Goal: Transaction & Acquisition: Book appointment/travel/reservation

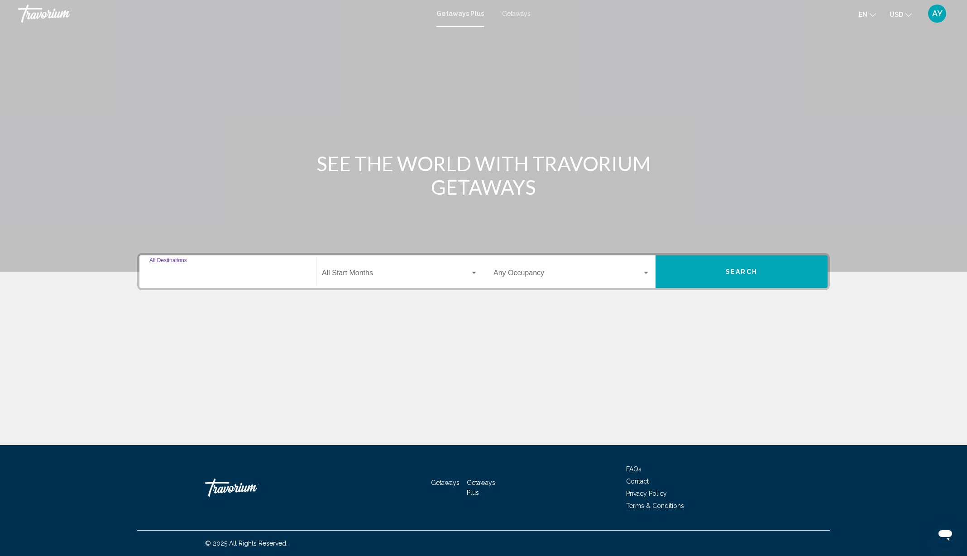
click at [174, 271] on input "Destination All Destinations" at bounding box center [227, 275] width 157 height 8
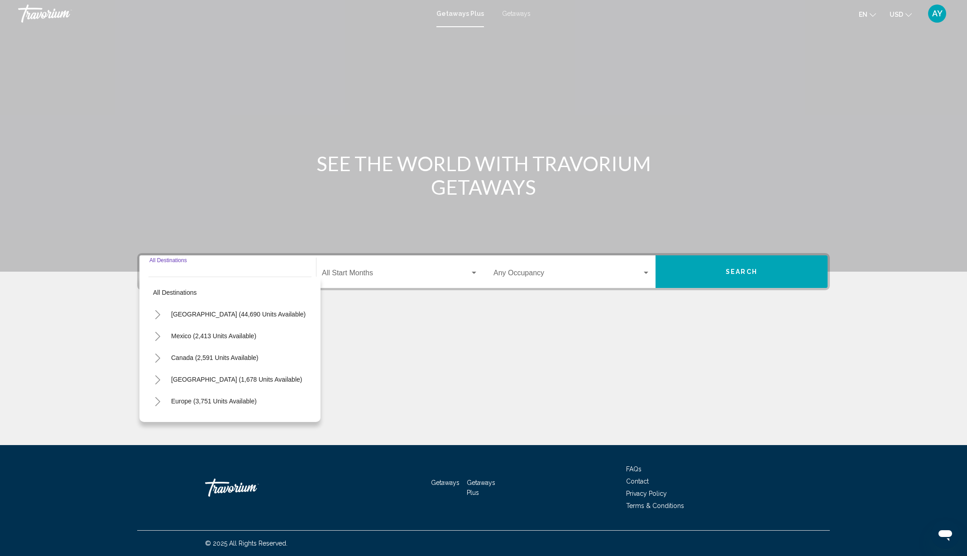
click at [188, 315] on span "[GEOGRAPHIC_DATA] (44,690 units available)" at bounding box center [238, 314] width 134 height 7
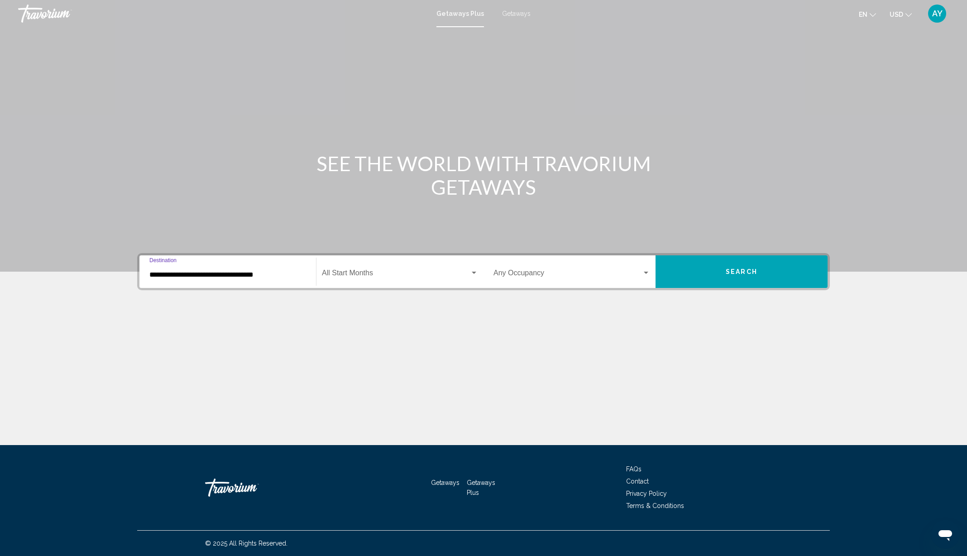
click at [272, 274] on input "**********" at bounding box center [227, 275] width 157 height 8
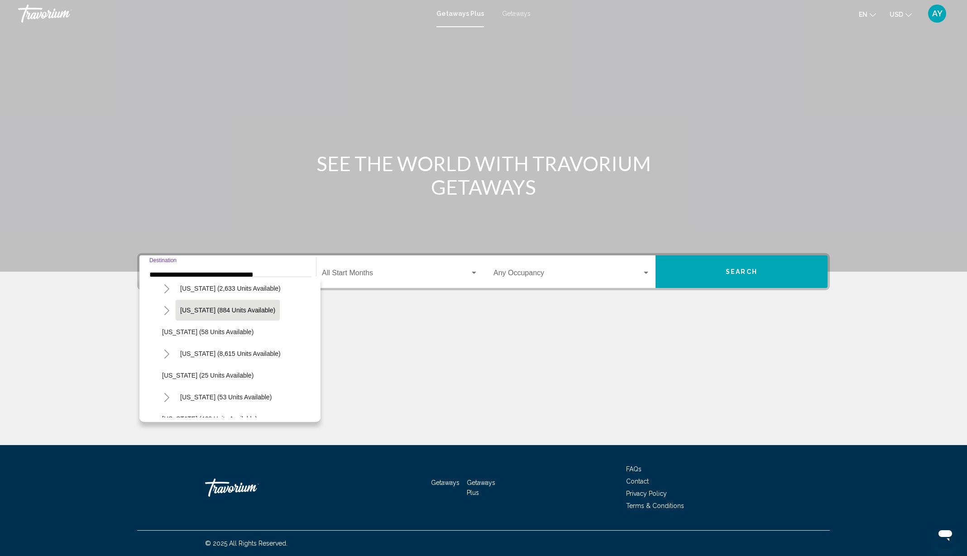
scroll to position [100, 0]
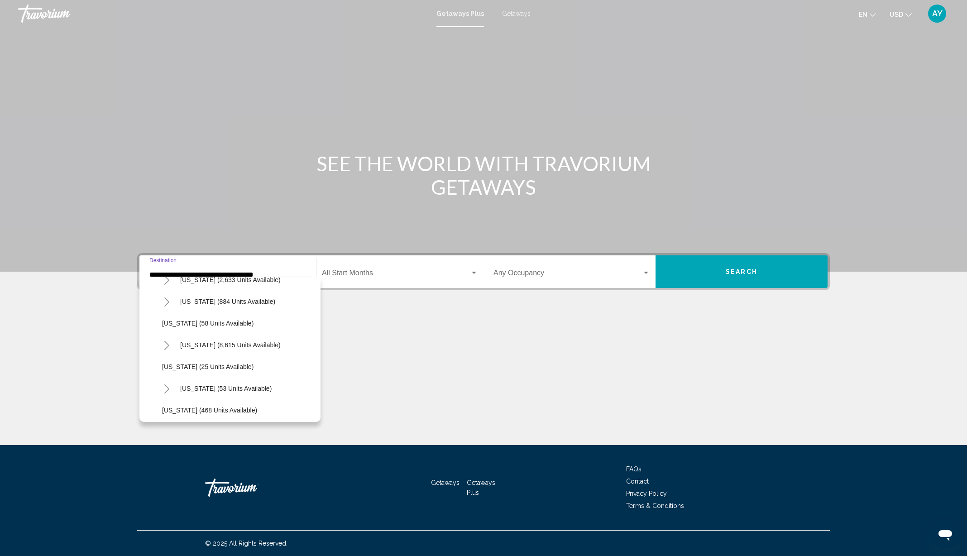
click at [197, 345] on span "[US_STATE] (8,615 units available)" at bounding box center [230, 344] width 101 height 7
type input "**********"
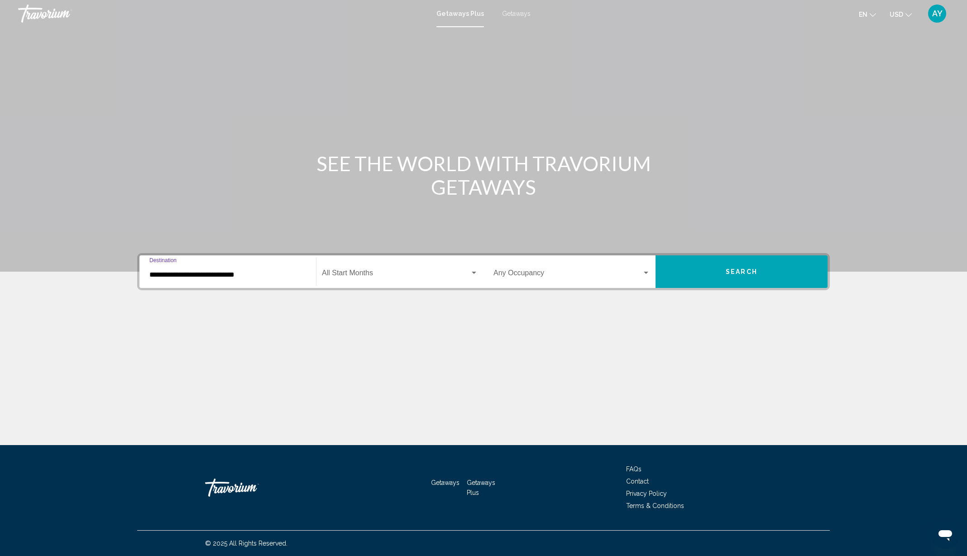
click at [409, 271] on span "Search widget" at bounding box center [396, 275] width 148 height 8
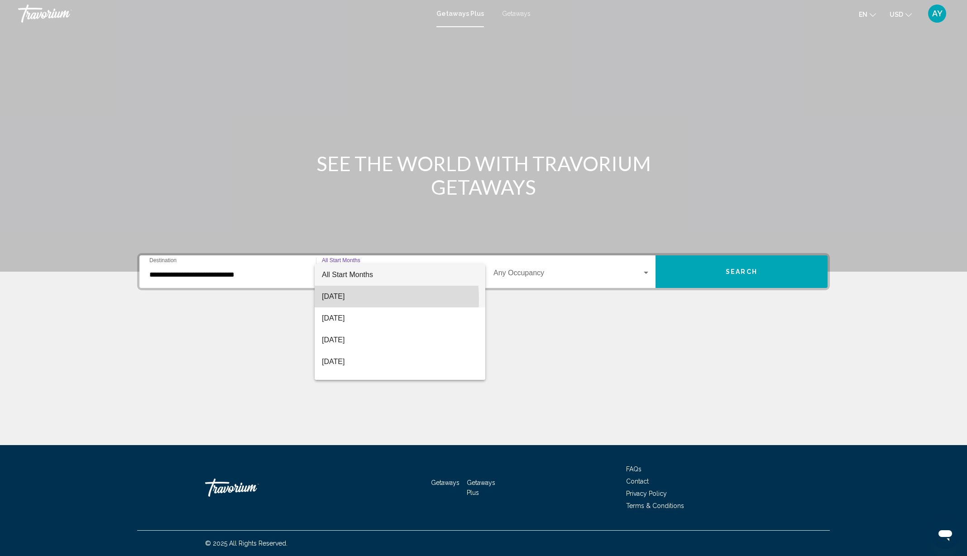
click at [343, 299] on span "[DATE]" at bounding box center [400, 297] width 156 height 22
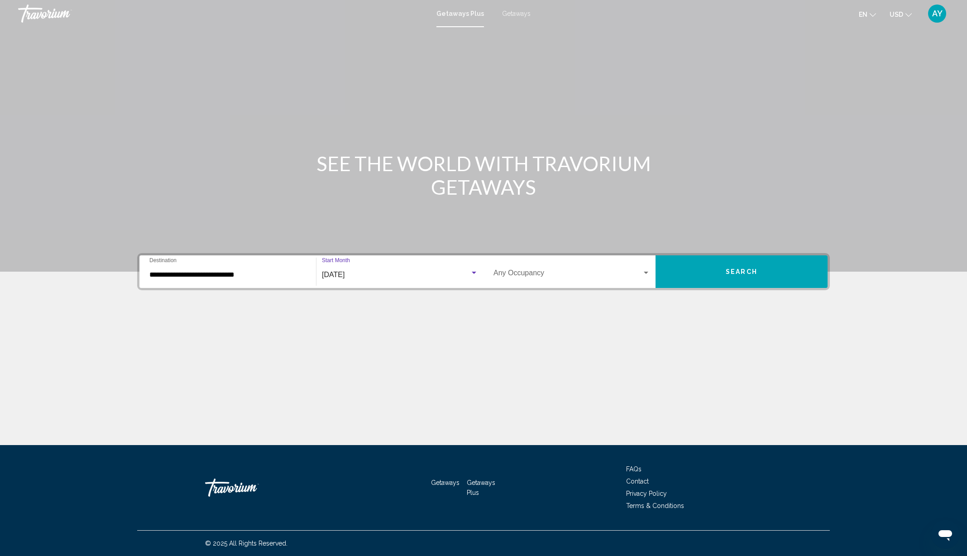
click at [523, 273] on span "Search widget" at bounding box center [568, 275] width 149 height 8
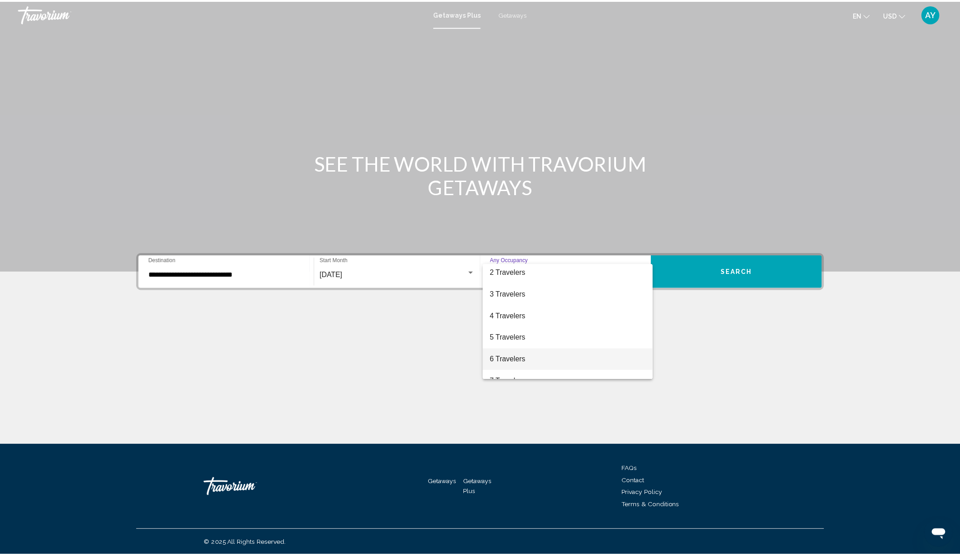
scroll to position [27, 0]
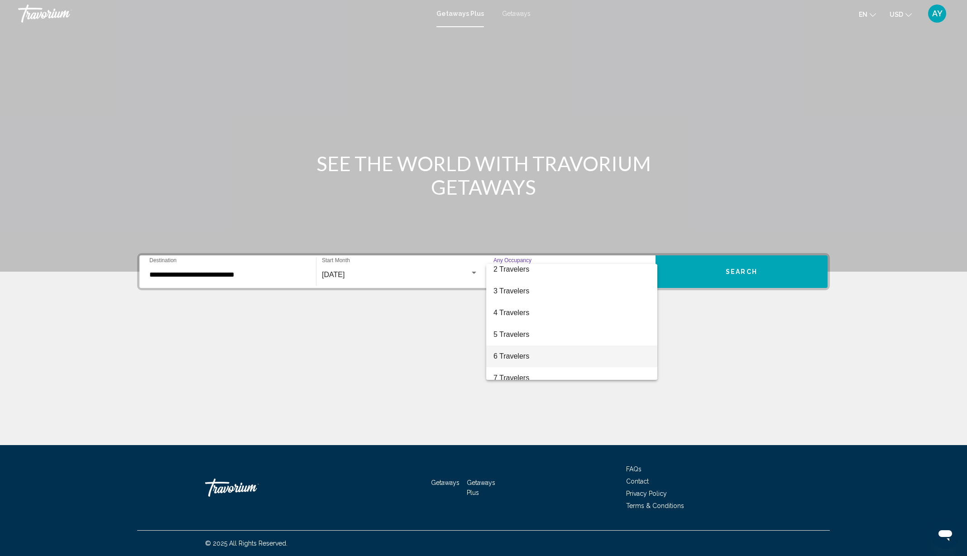
click at [502, 355] on span "6 Travelers" at bounding box center [572, 356] width 157 height 22
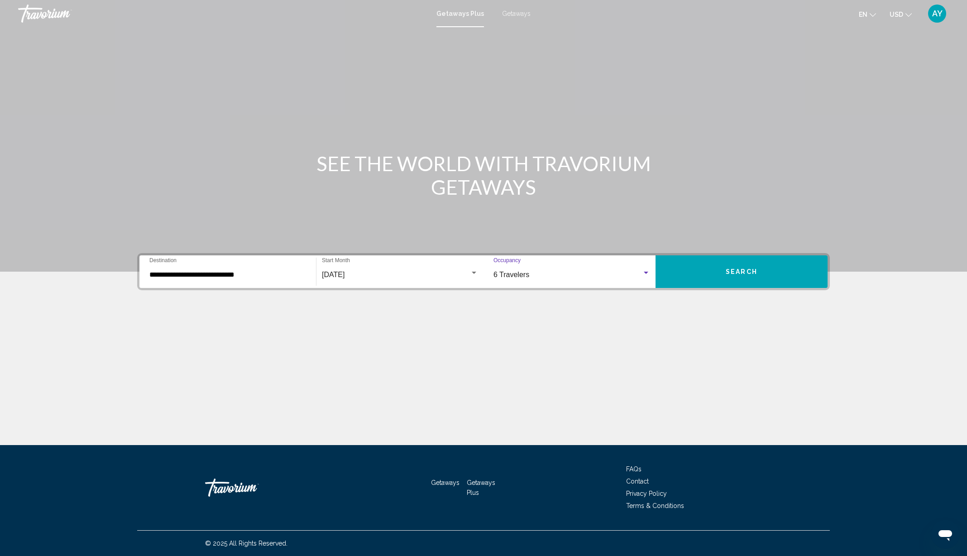
click at [724, 267] on button "Search" at bounding box center [742, 271] width 172 height 33
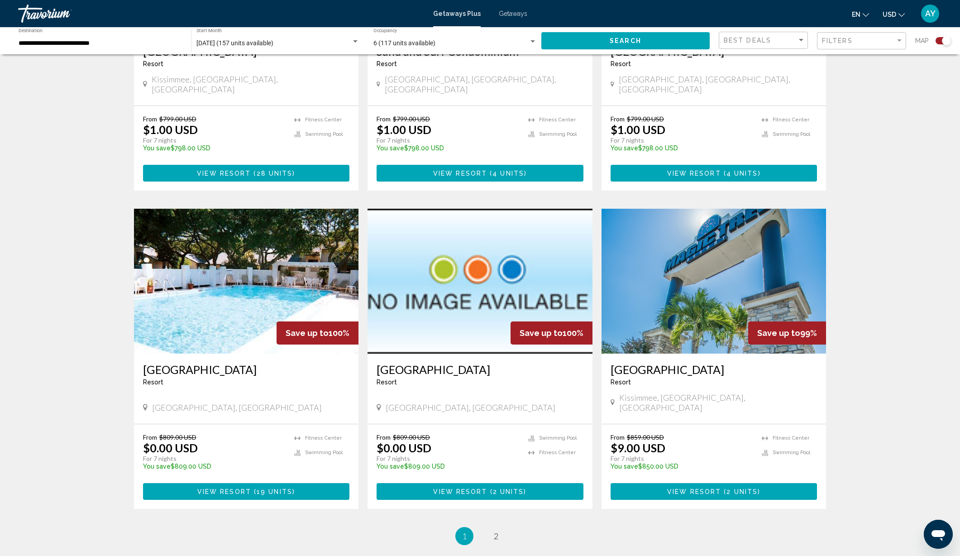
scroll to position [1200, 0]
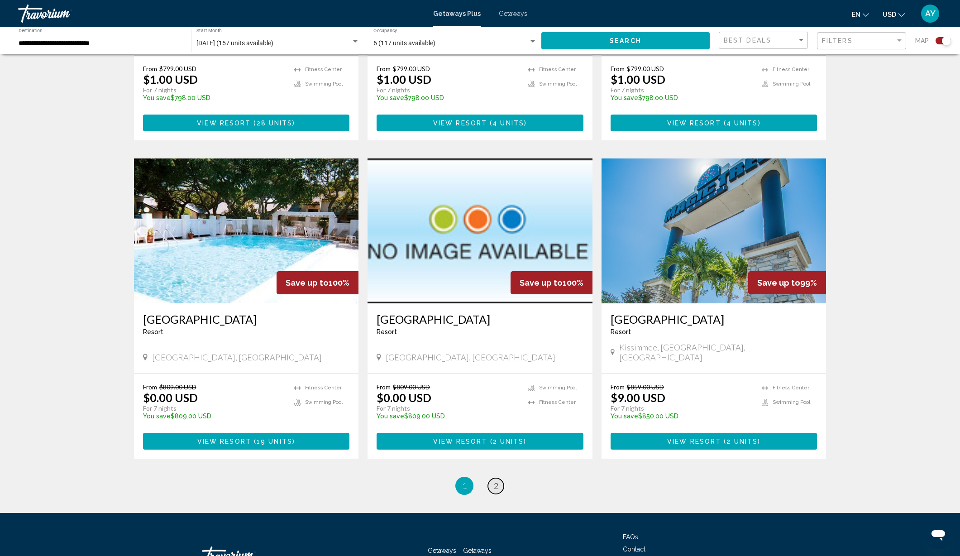
click at [495, 481] on span "2" at bounding box center [496, 486] width 5 height 10
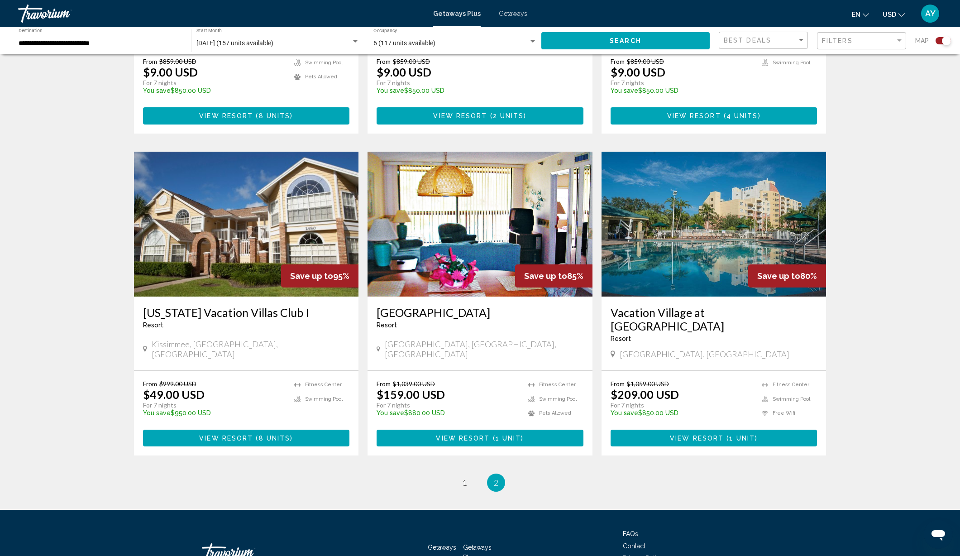
scroll to position [892, 0]
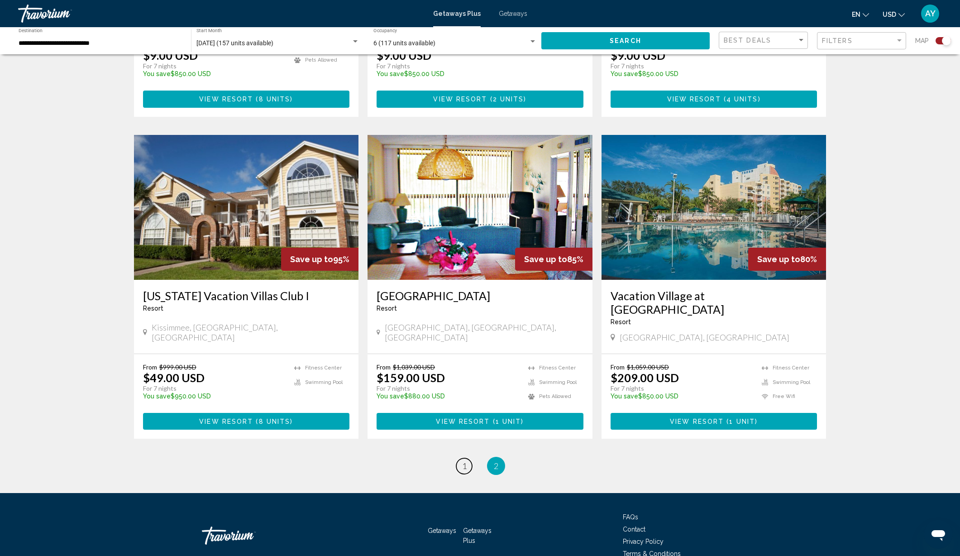
click at [462, 461] on span "1" at bounding box center [464, 466] width 5 height 10
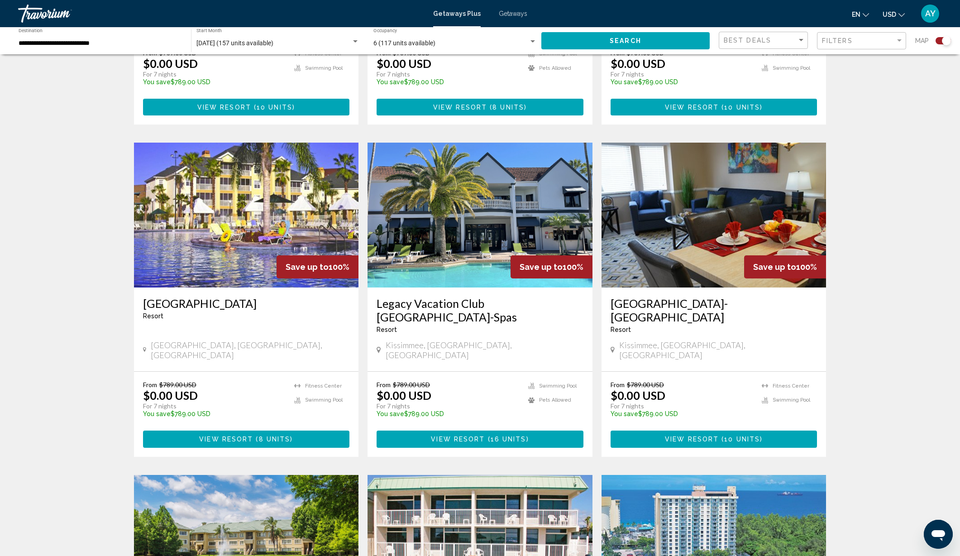
scroll to position [551, 0]
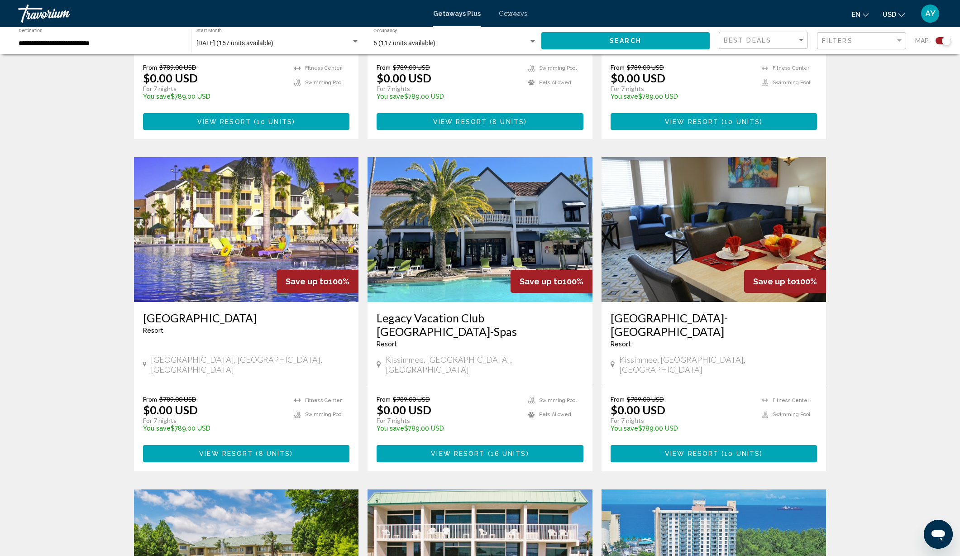
click at [451, 311] on h3 "Legacy Vacation Club [GEOGRAPHIC_DATA]-Spas" at bounding box center [480, 324] width 207 height 27
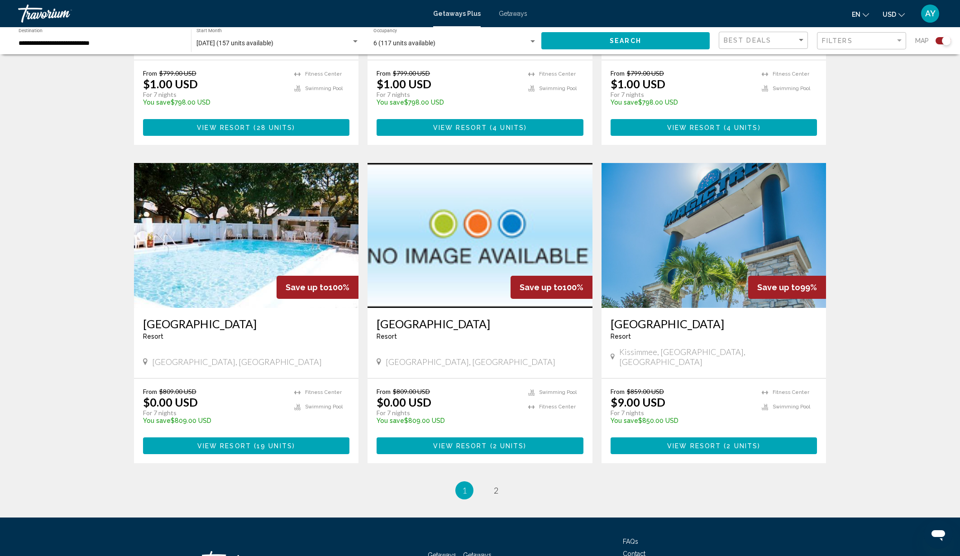
scroll to position [1200, 0]
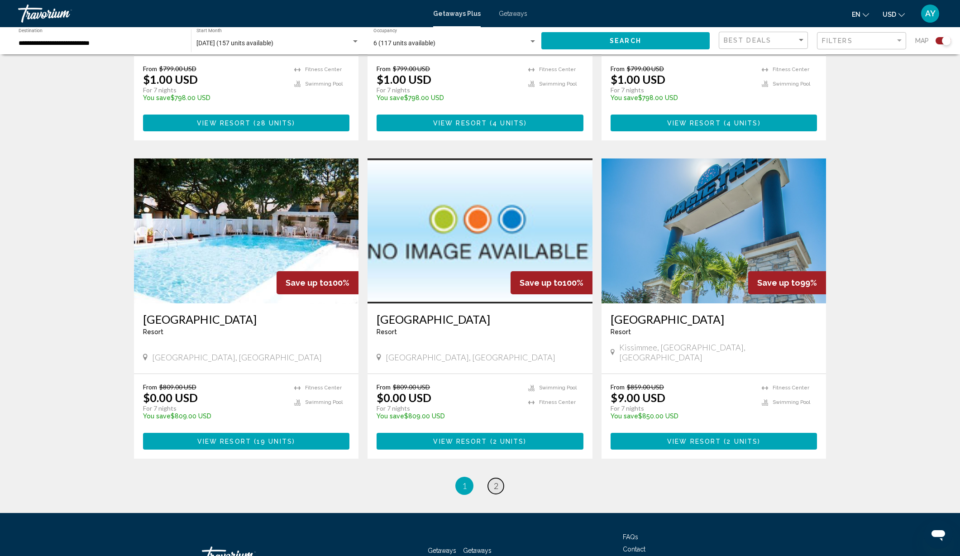
click at [493, 478] on link "page 2" at bounding box center [496, 486] width 16 height 16
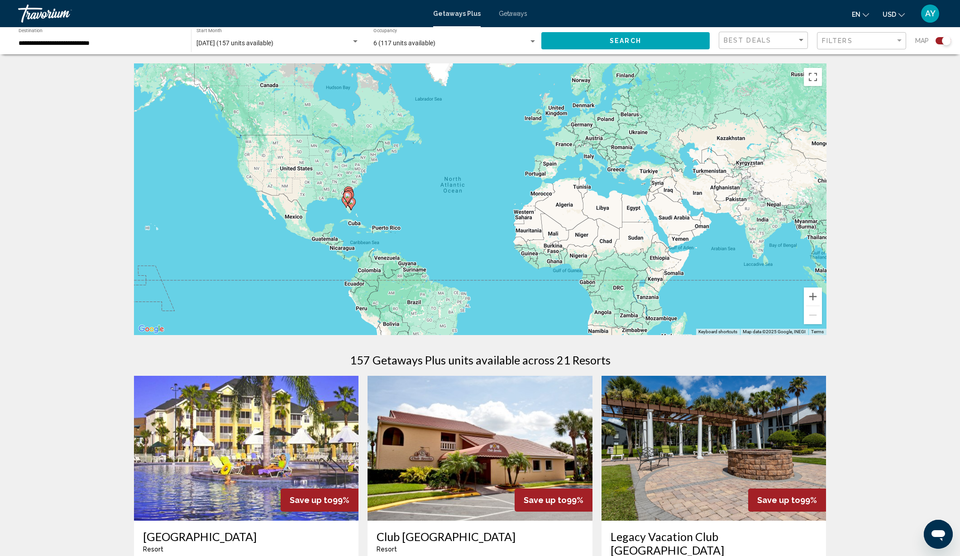
click at [345, 216] on div "To activate drag with keyboard, press Alt + Enter. Once in keyboard drag state,…" at bounding box center [480, 199] width 693 height 272
click at [809, 294] on button "Zoom in" at bounding box center [813, 297] width 18 height 18
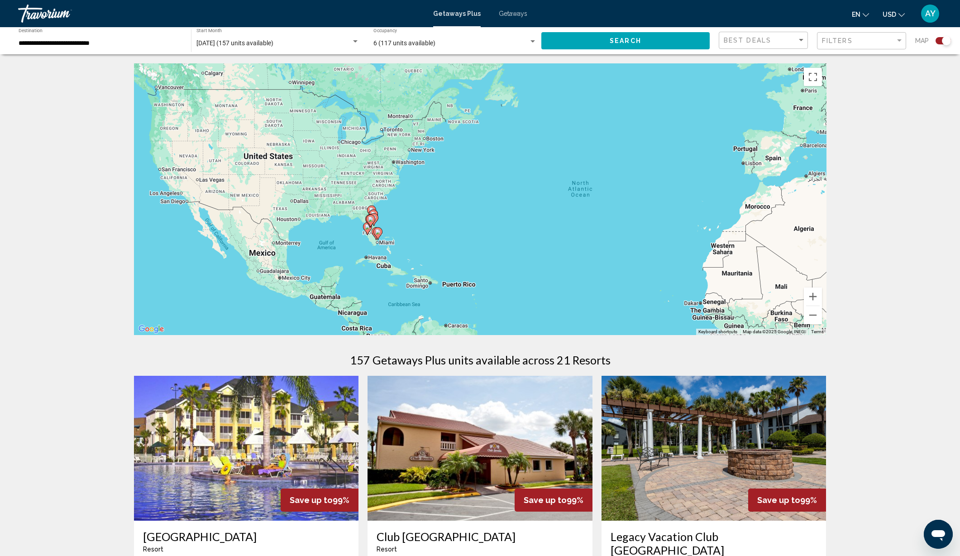
drag, startPoint x: 262, startPoint y: 208, endPoint x: 419, endPoint y: 221, distance: 158.1
click at [419, 221] on div "To activate drag with keyboard, press Alt + Enter. Once in keyboard drag state,…" at bounding box center [480, 199] width 693 height 272
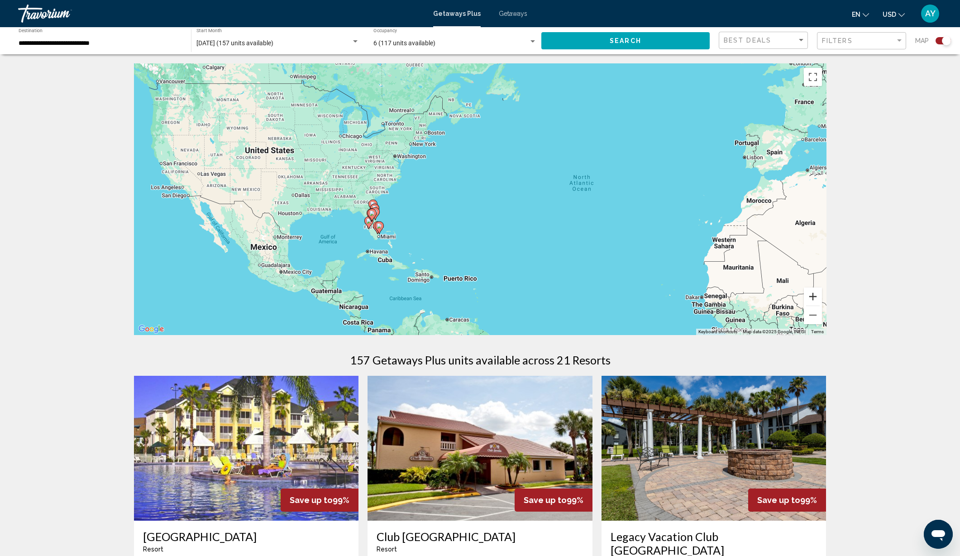
click at [815, 296] on button "Zoom in" at bounding box center [813, 297] width 18 height 18
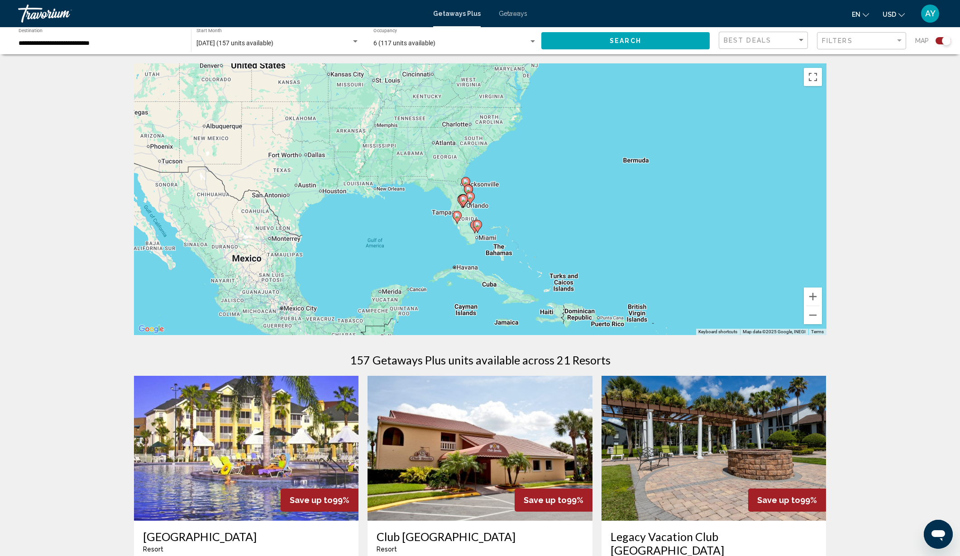
drag, startPoint x: 346, startPoint y: 246, endPoint x: 543, endPoint y: 199, distance: 202.6
click at [543, 199] on div "To activate drag with keyboard, press Alt + Enter. Once in keyboard drag state,…" at bounding box center [480, 199] width 693 height 272
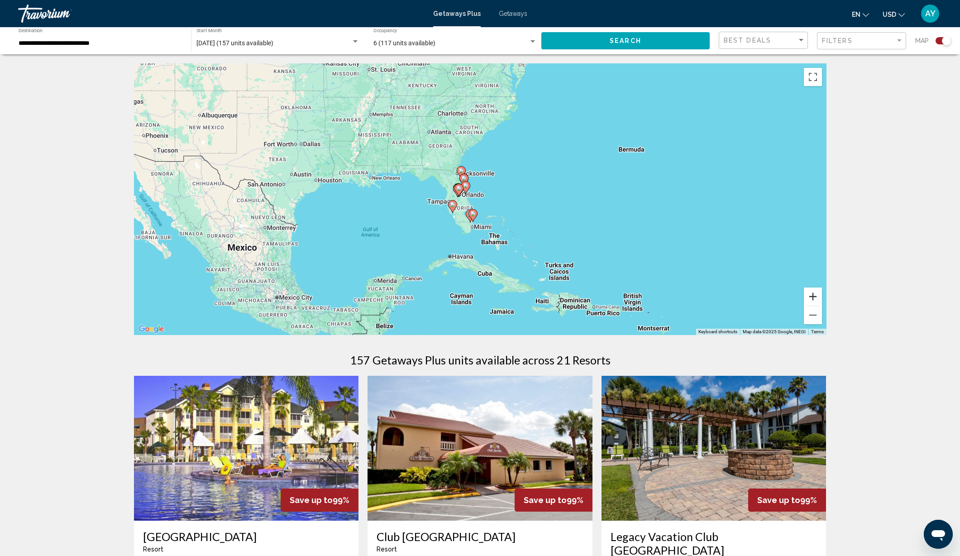
click at [814, 296] on button "Zoom in" at bounding box center [813, 297] width 18 height 18
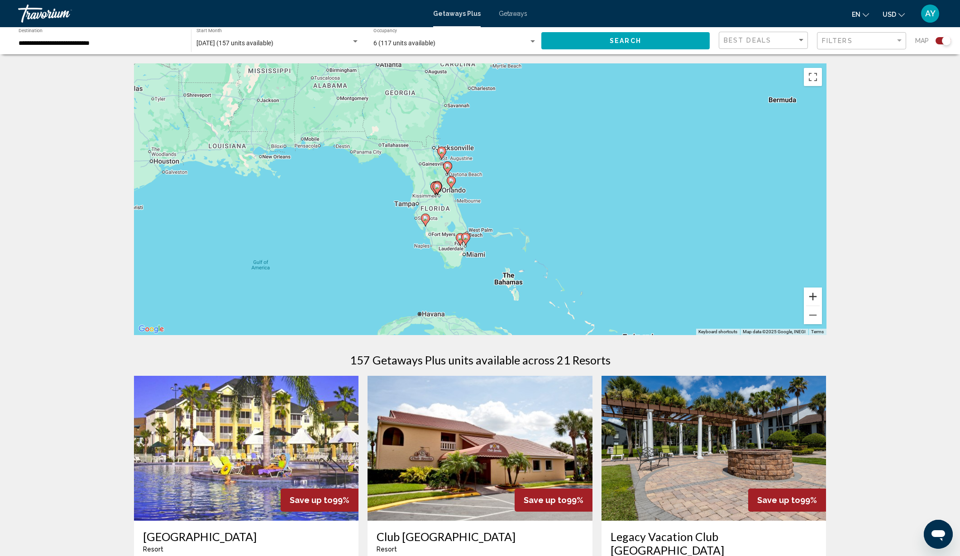
click at [820, 295] on button "Zoom in" at bounding box center [813, 297] width 18 height 18
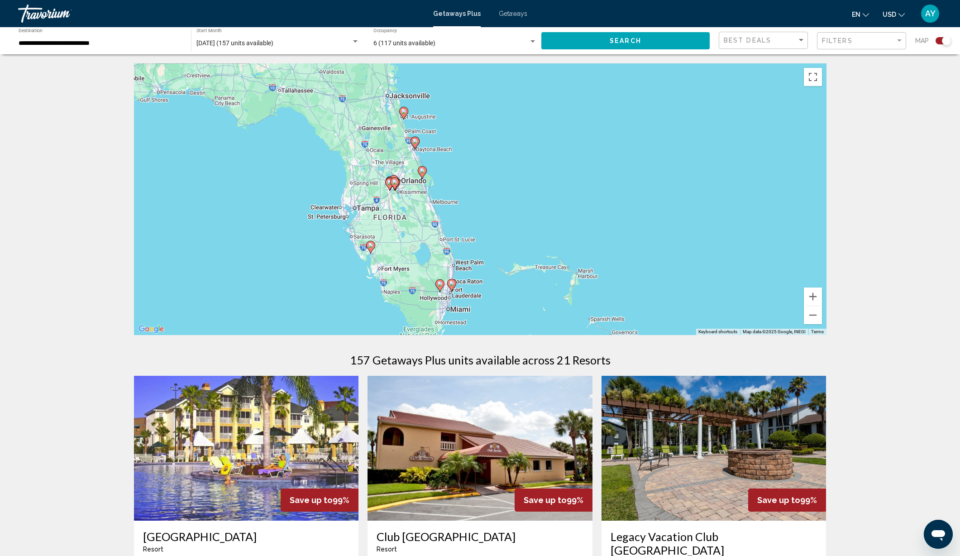
click at [371, 246] on image "Main content" at bounding box center [370, 245] width 5 height 5
type input "**********"
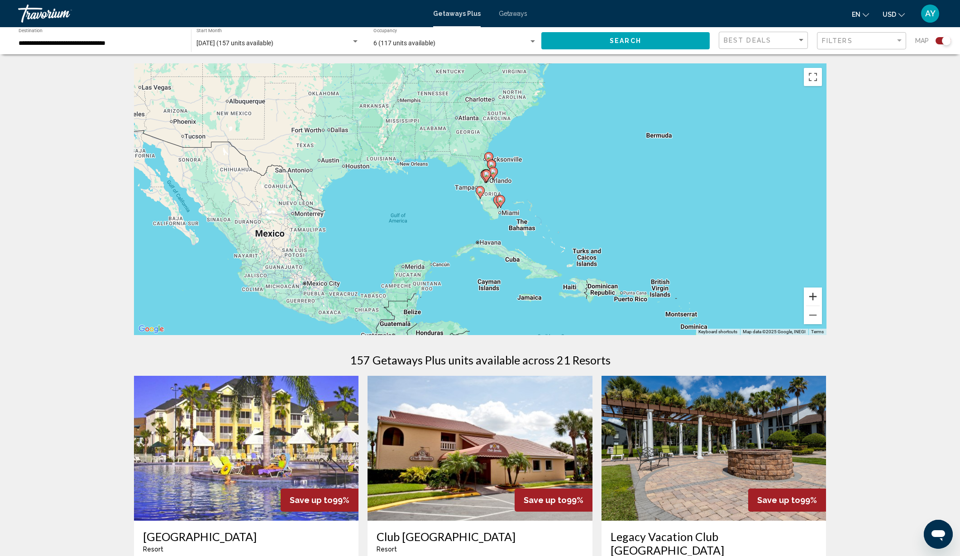
click at [811, 294] on button "Zoom in" at bounding box center [813, 297] width 18 height 18
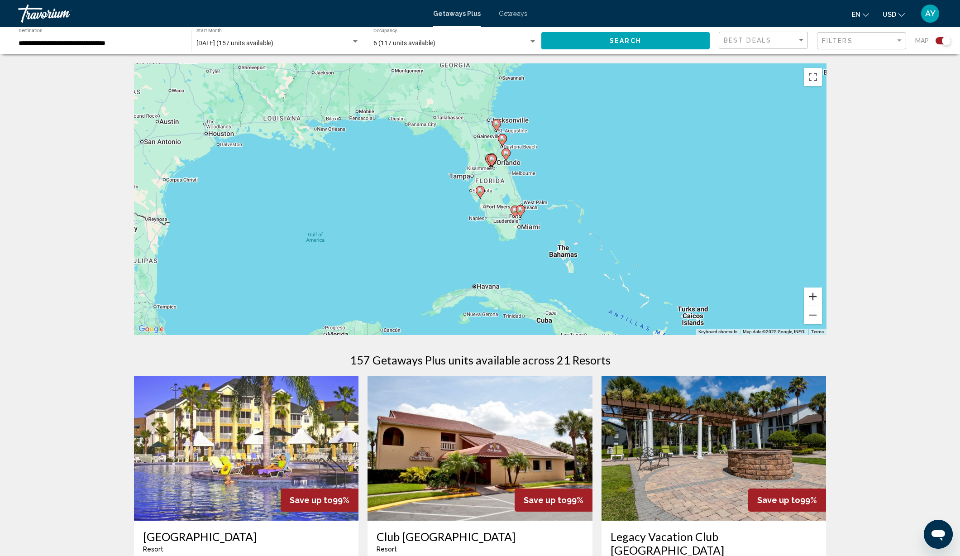
click at [811, 294] on button "Zoom in" at bounding box center [813, 297] width 18 height 18
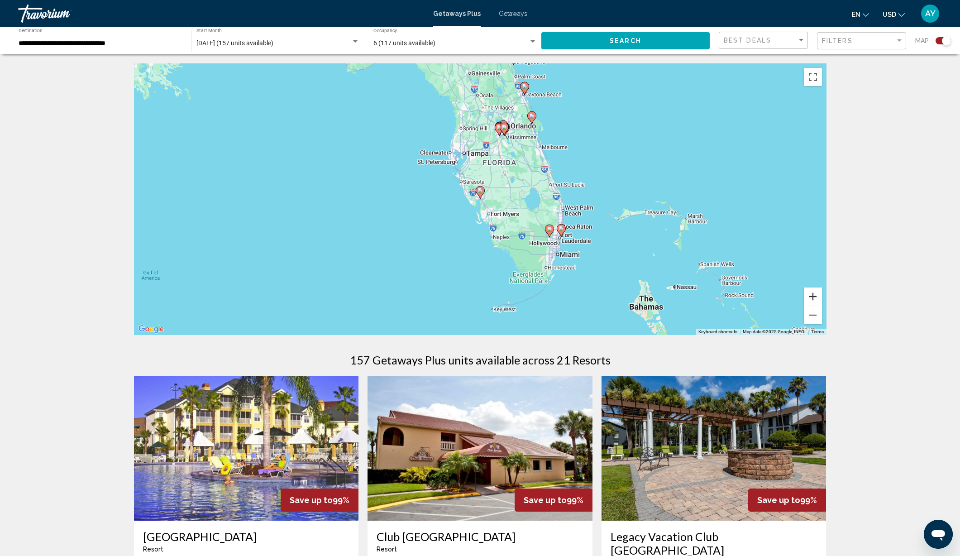
click at [811, 294] on button "Zoom in" at bounding box center [813, 297] width 18 height 18
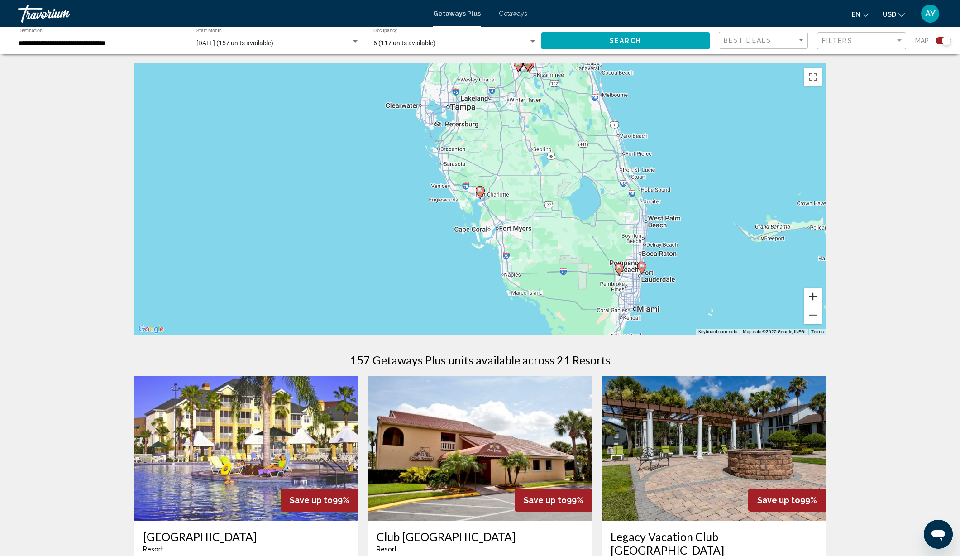
click at [812, 295] on button "Zoom in" at bounding box center [813, 297] width 18 height 18
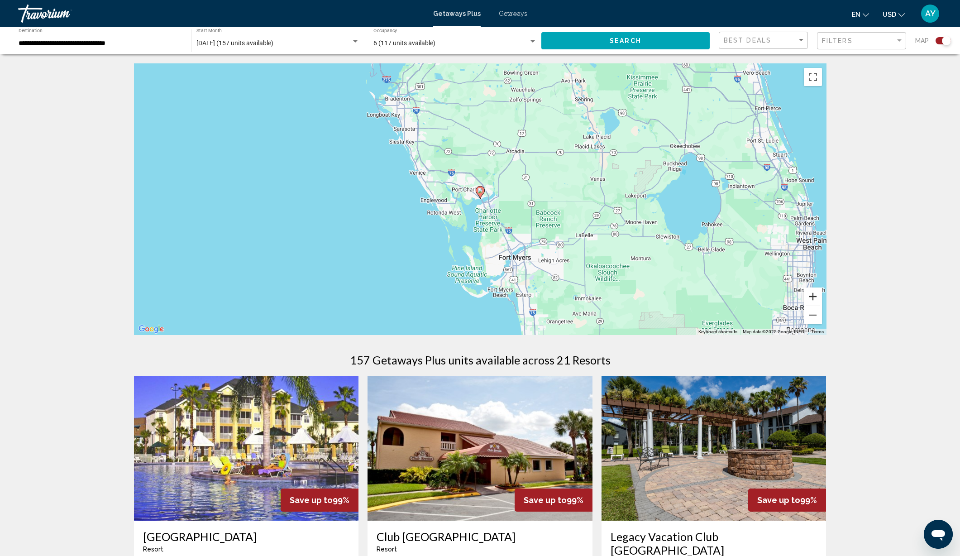
click at [813, 295] on button "Zoom in" at bounding box center [813, 297] width 18 height 18
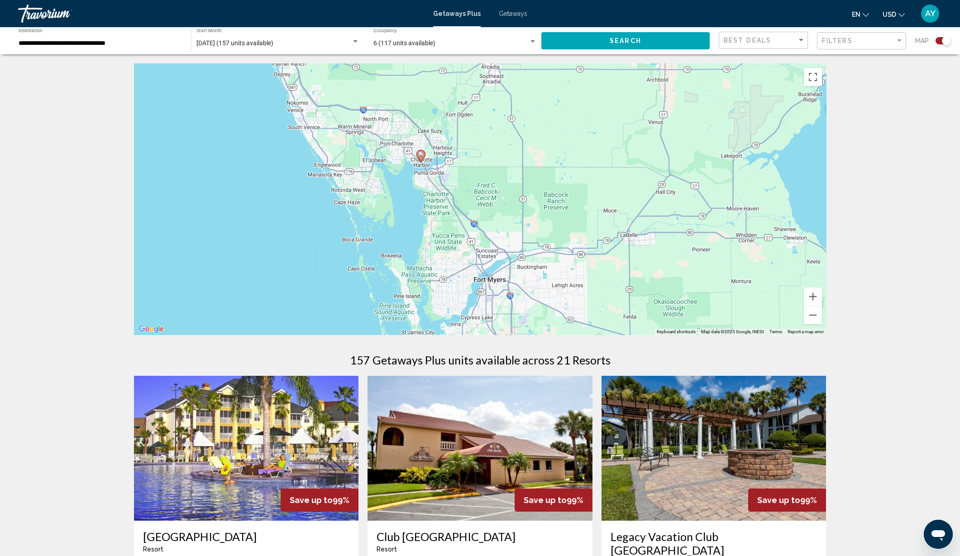
drag, startPoint x: 531, startPoint y: 264, endPoint x: 566, endPoint y: 264, distance: 34.9
click at [471, 229] on div "To activate drag with keyboard, press Alt + Enter. Once in keyboard drag state,…" at bounding box center [480, 199] width 693 height 272
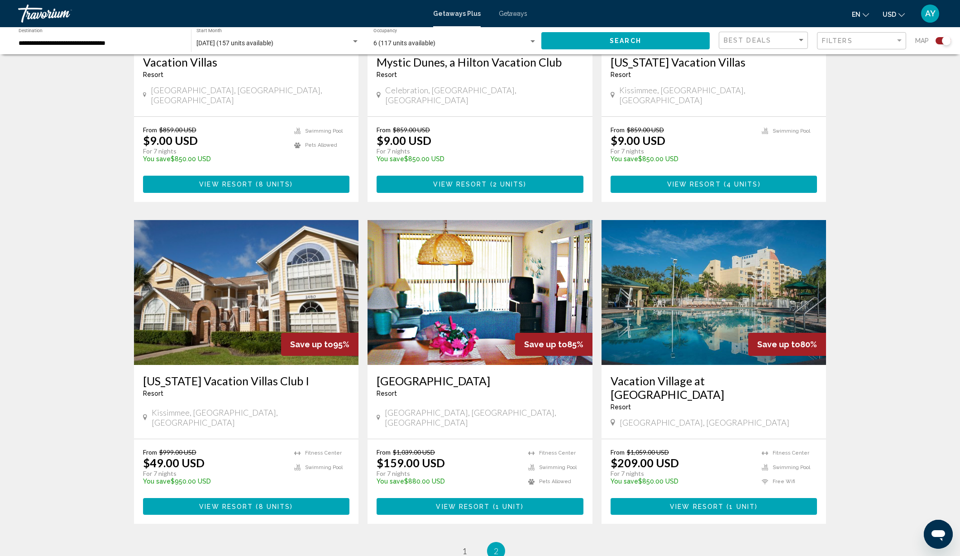
scroll to position [812, 0]
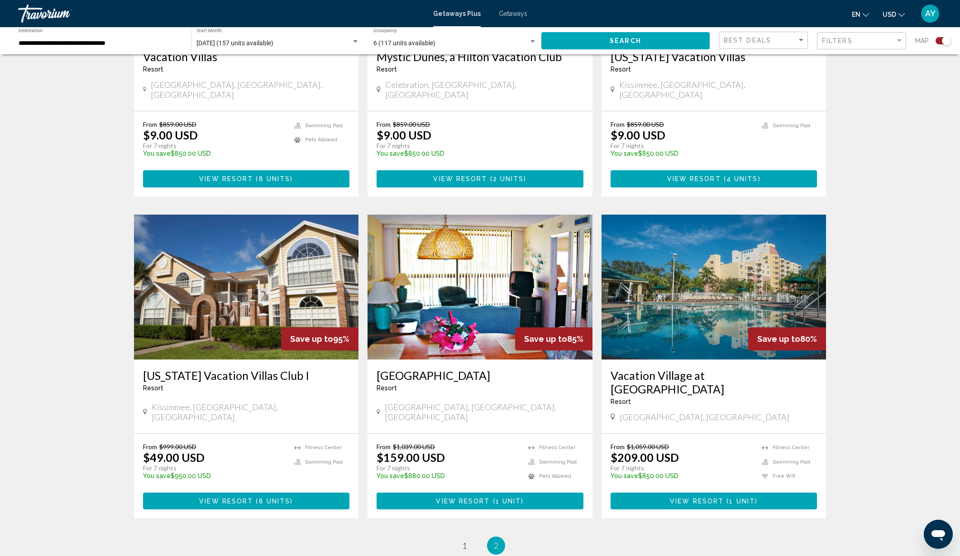
click at [434, 294] on img "Main content" at bounding box center [480, 287] width 225 height 145
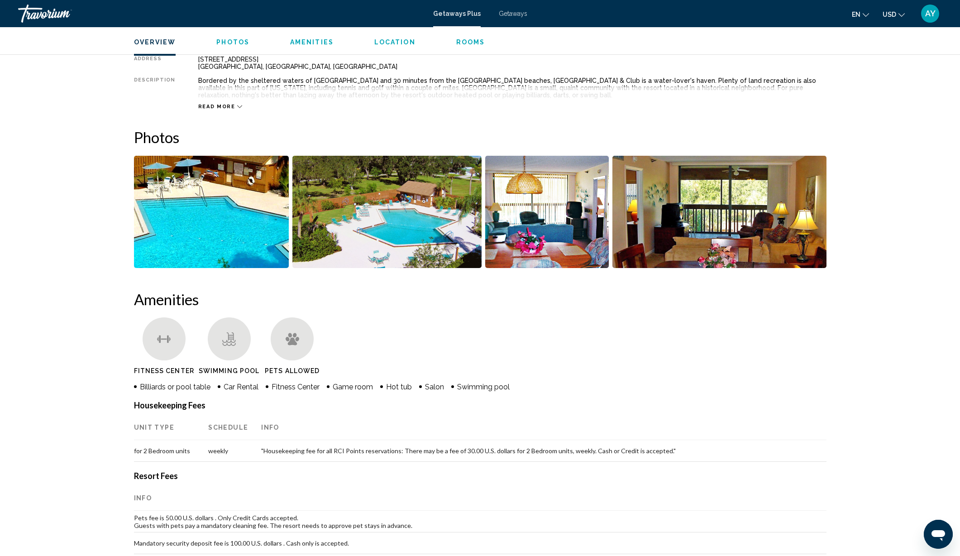
scroll to position [330, 0]
click at [223, 211] on img "Open full-screen image slider" at bounding box center [211, 212] width 155 height 112
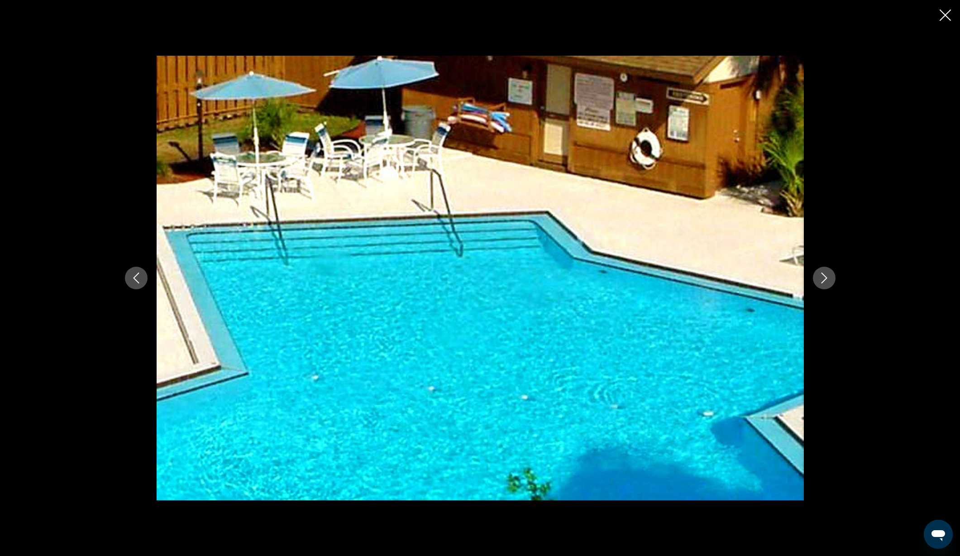
click at [819, 281] on icon "Next image" at bounding box center [824, 278] width 11 height 11
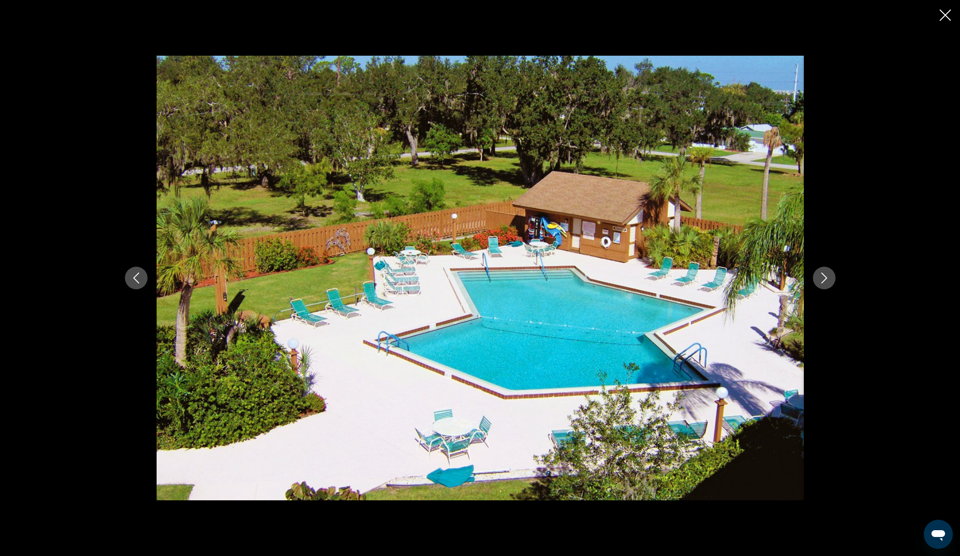
click at [819, 280] on icon "Next image" at bounding box center [824, 278] width 11 height 11
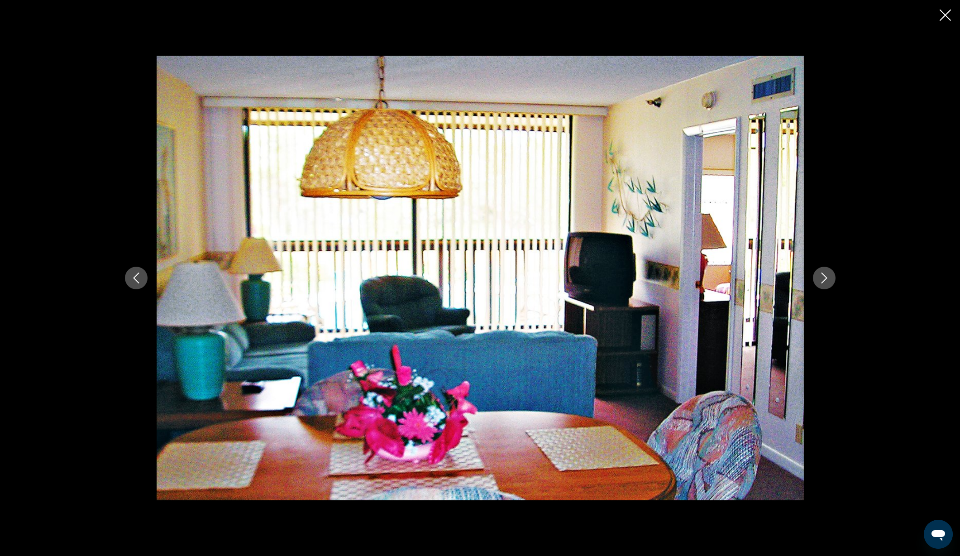
click at [819, 280] on icon "Next image" at bounding box center [824, 278] width 11 height 11
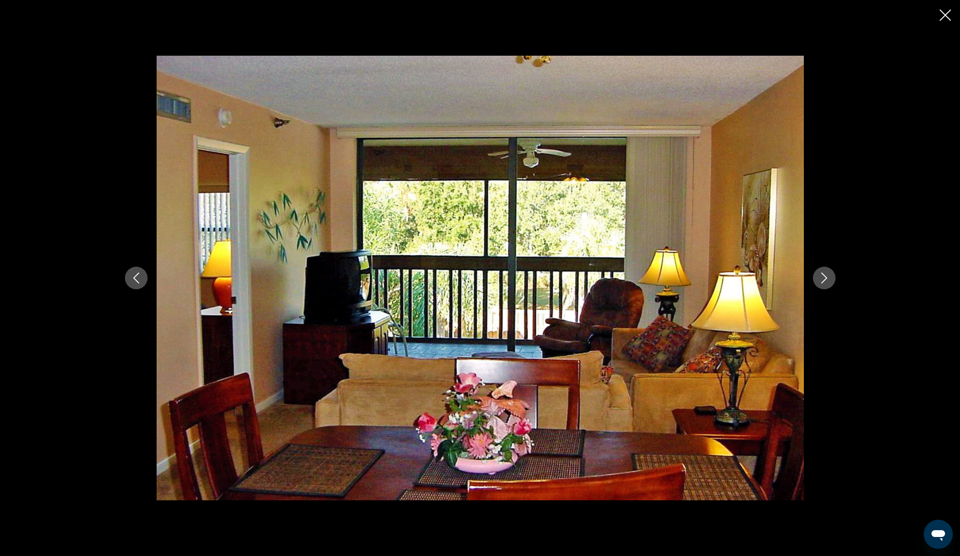
click at [941, 12] on icon "Close slideshow" at bounding box center [945, 15] width 11 height 11
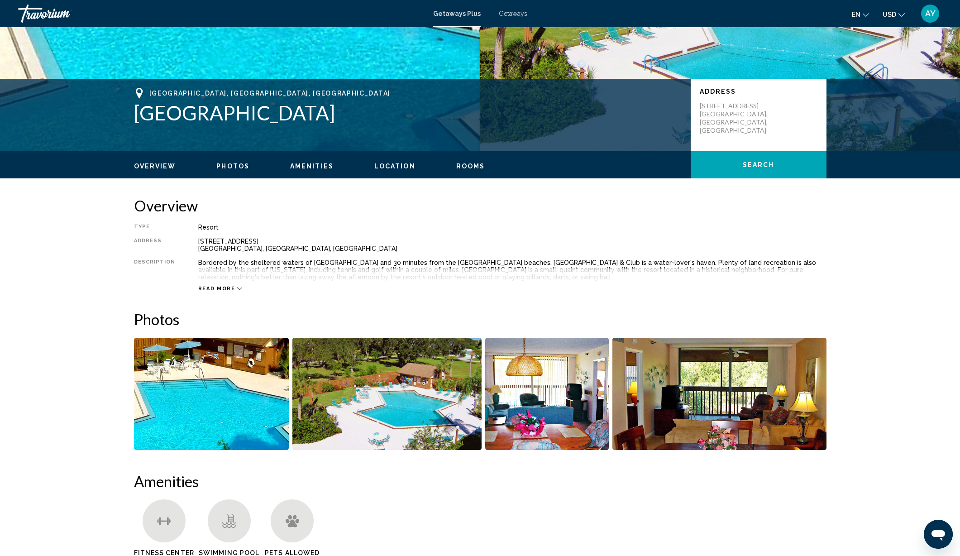
scroll to position [133, 0]
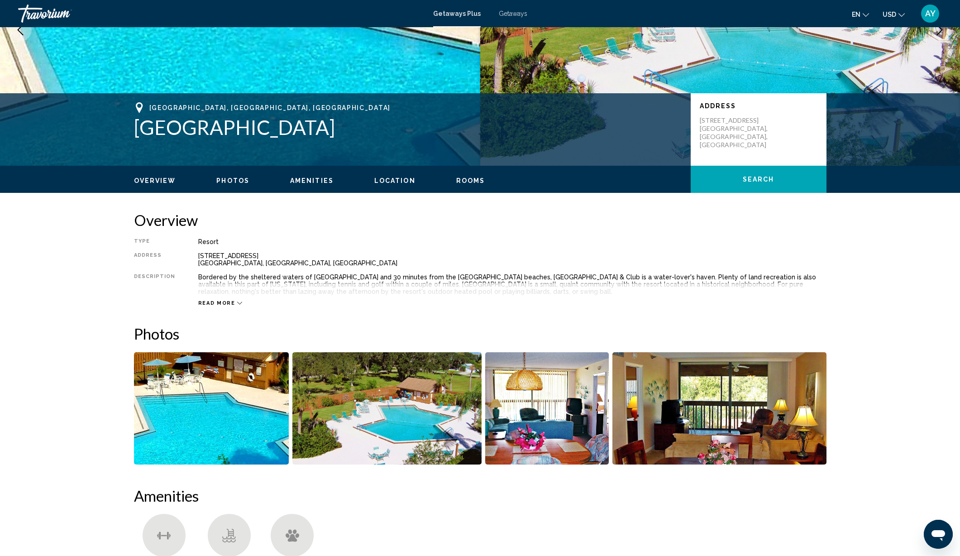
click at [237, 302] on icon "Main content" at bounding box center [239, 303] width 5 height 5
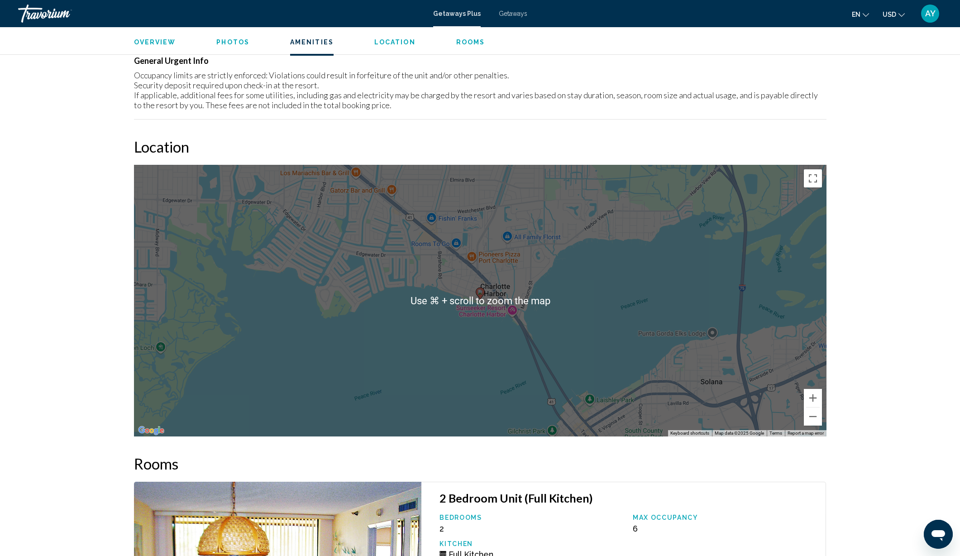
scroll to position [983, 0]
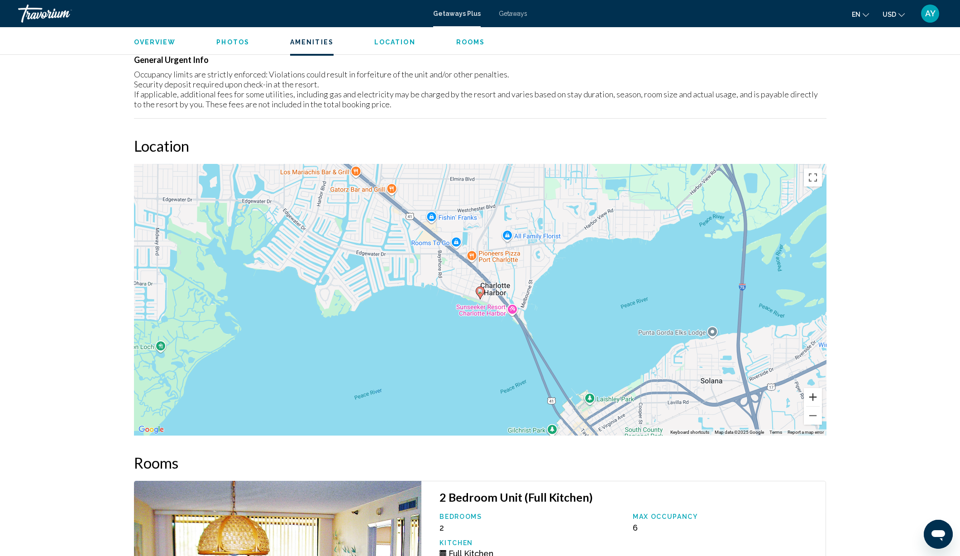
click at [815, 396] on button "Zoom in" at bounding box center [813, 397] width 18 height 18
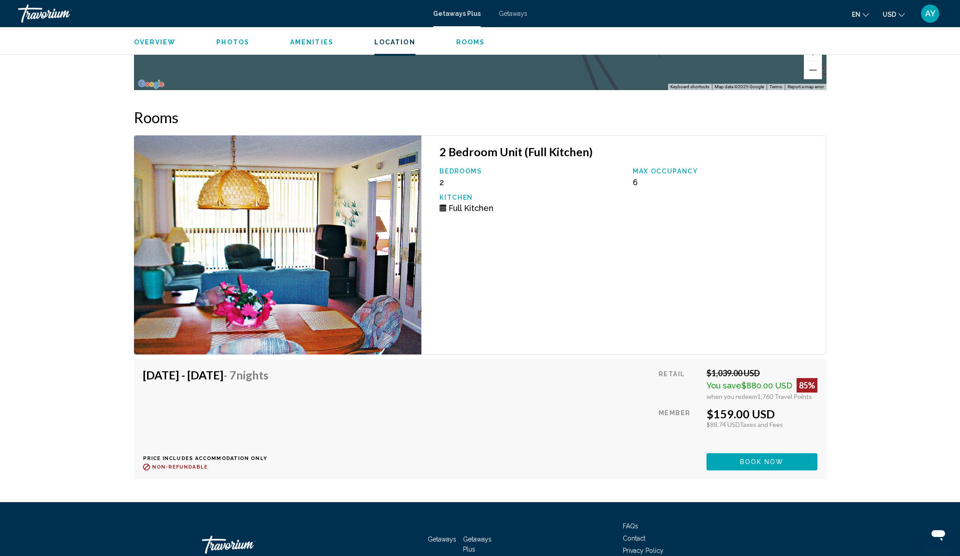
scroll to position [1385, 0]
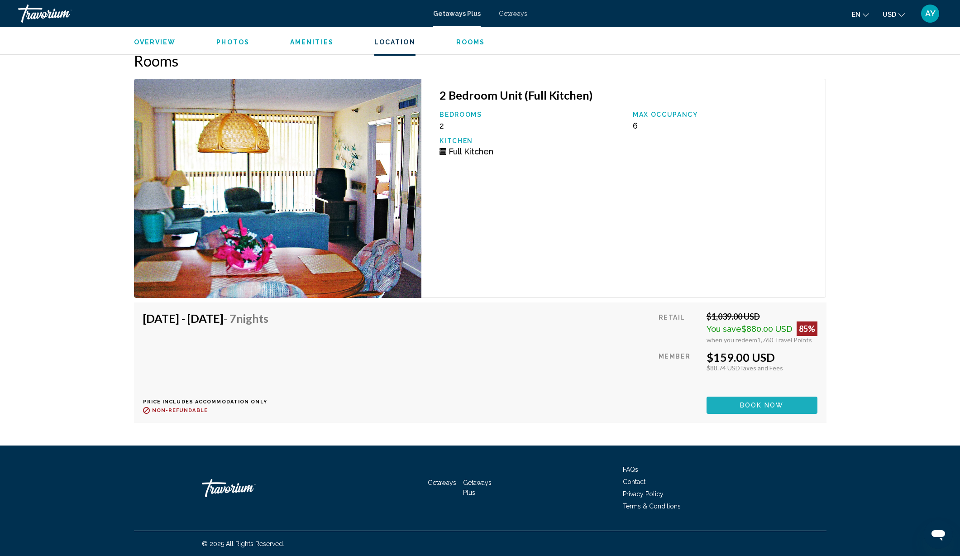
click at [751, 408] on span "Book now" at bounding box center [762, 405] width 44 height 7
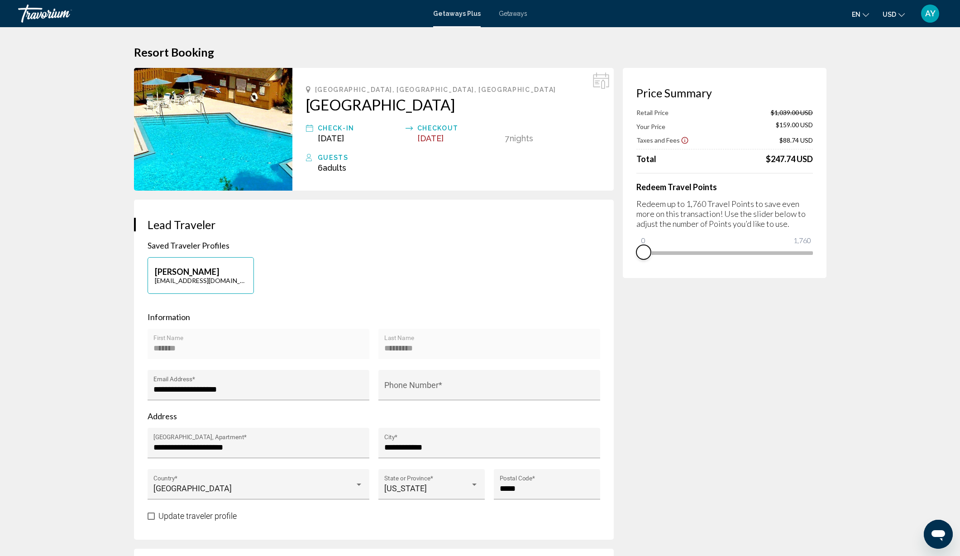
drag, startPoint x: 803, startPoint y: 265, endPoint x: 636, endPoint y: 271, distance: 166.7
click at [636, 271] on div "Price Summary Retail Price $1,039.00 USD Your Price $159.00 USD Taxes and Fees …" at bounding box center [725, 173] width 204 height 210
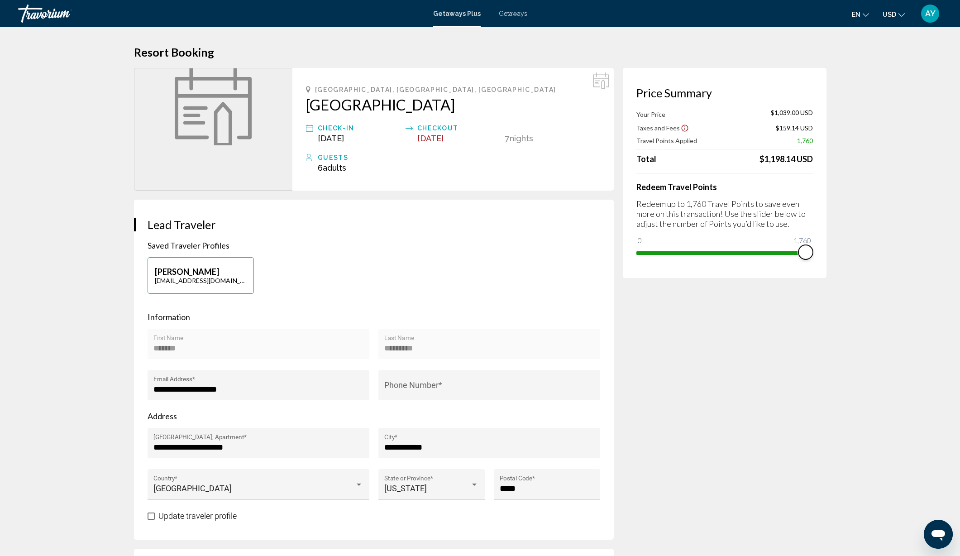
drag, startPoint x: 643, startPoint y: 240, endPoint x: 820, endPoint y: 246, distance: 176.7
click at [820, 246] on div "Price Summary Your Price $1,039.00 USD Taxes and Fees $159.14 USD Travel Points…" at bounding box center [725, 173] width 204 height 210
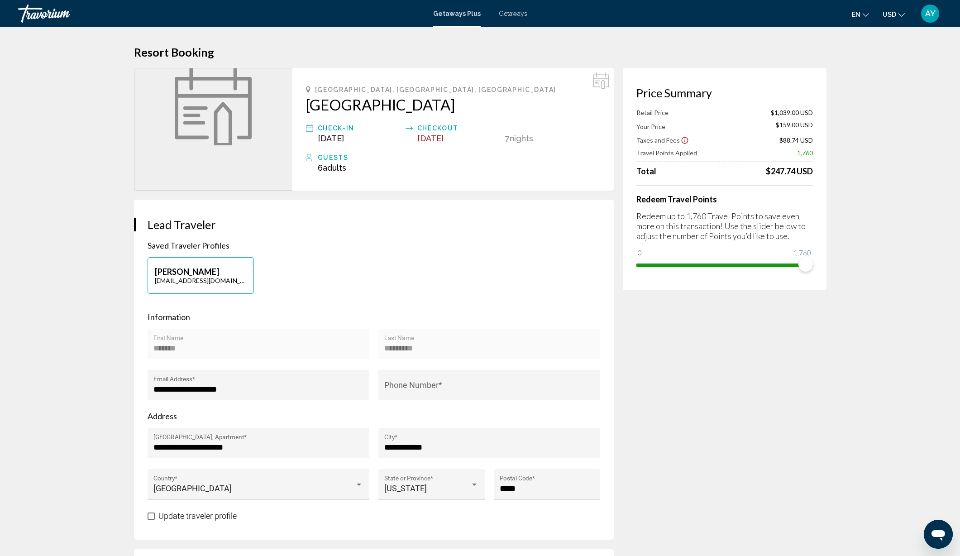
click at [902, 14] on icon "Change currency" at bounding box center [902, 15] width 6 height 6
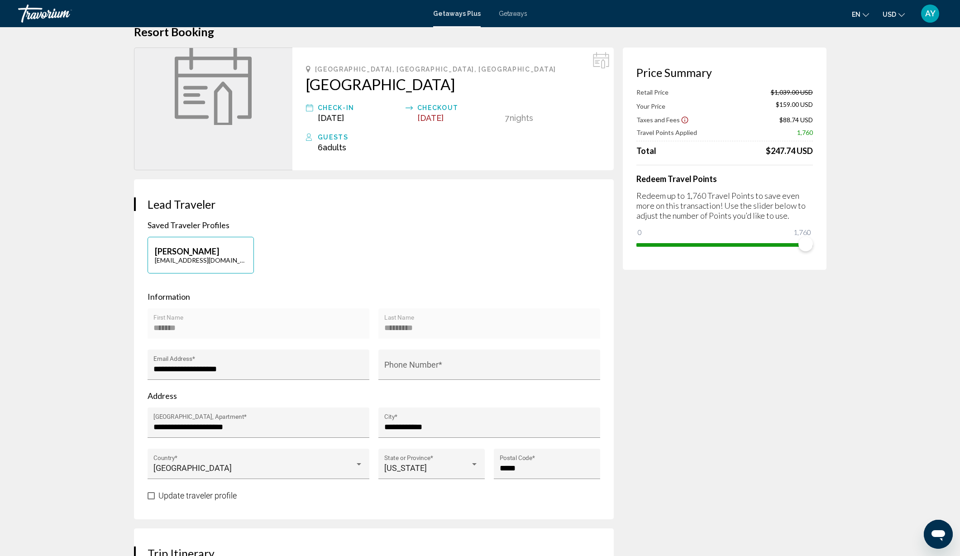
scroll to position [21, 0]
click at [508, 13] on span "Getaways" at bounding box center [513, 13] width 29 height 7
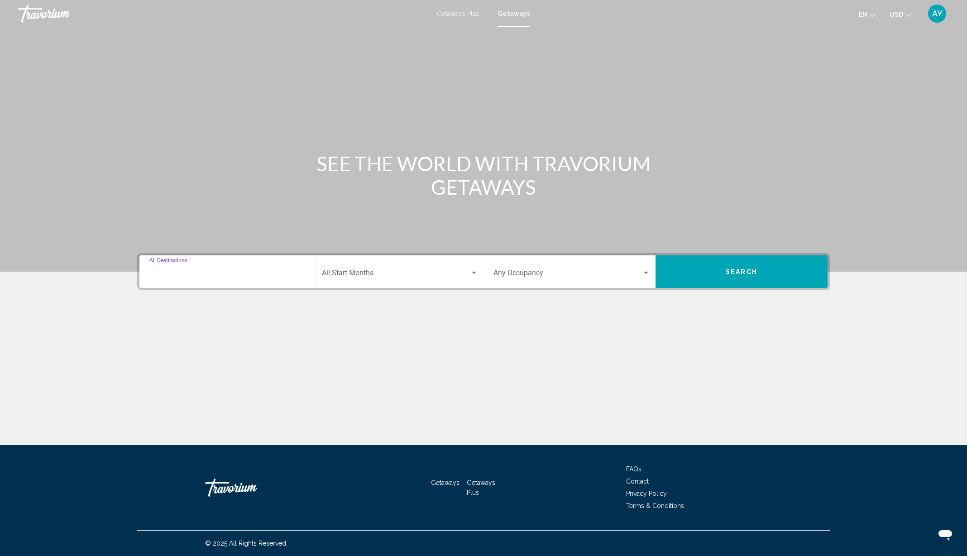
click at [168, 275] on input "Destination All Destinations" at bounding box center [227, 275] width 157 height 8
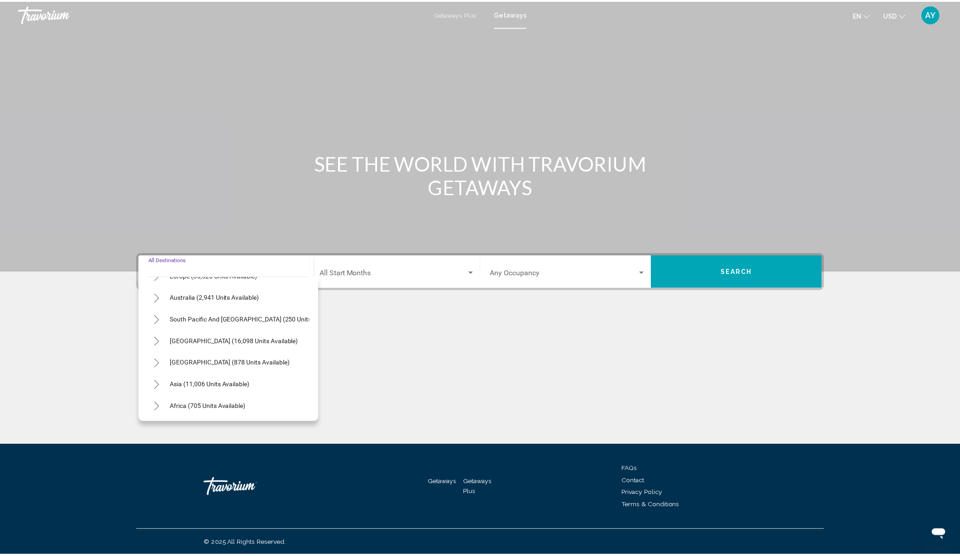
scroll to position [152, 0]
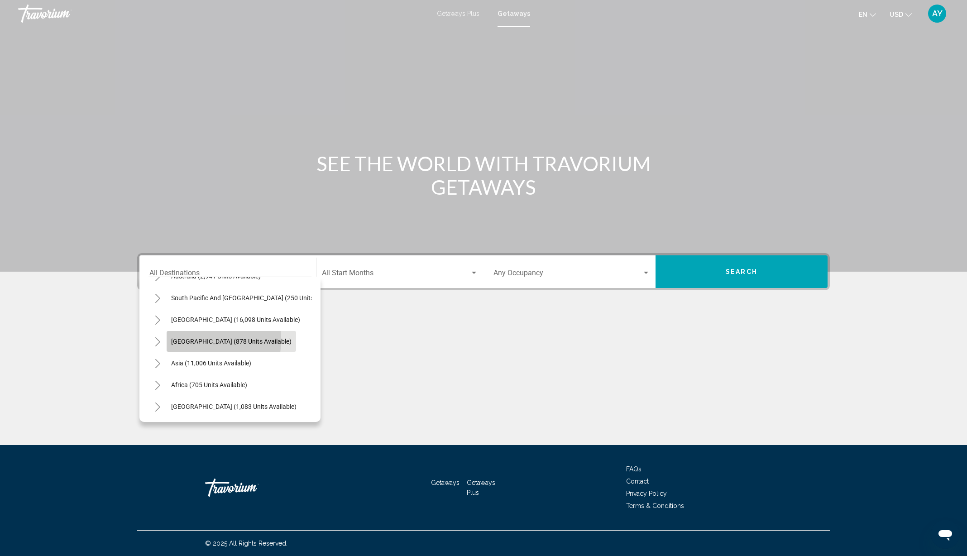
click at [196, 338] on span "[GEOGRAPHIC_DATA] (878 units available)" at bounding box center [231, 341] width 120 height 7
type input "**********"
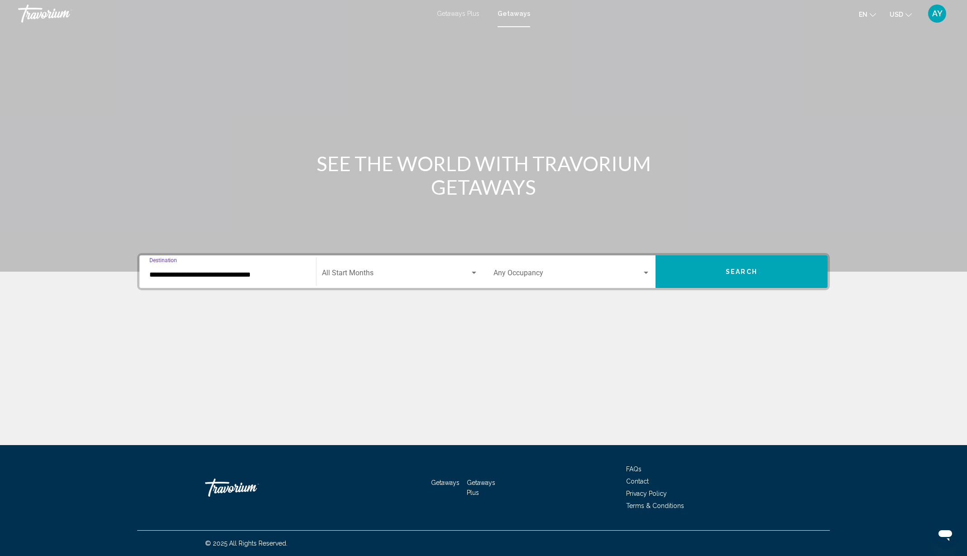
click at [738, 275] on button "Search" at bounding box center [742, 271] width 172 height 33
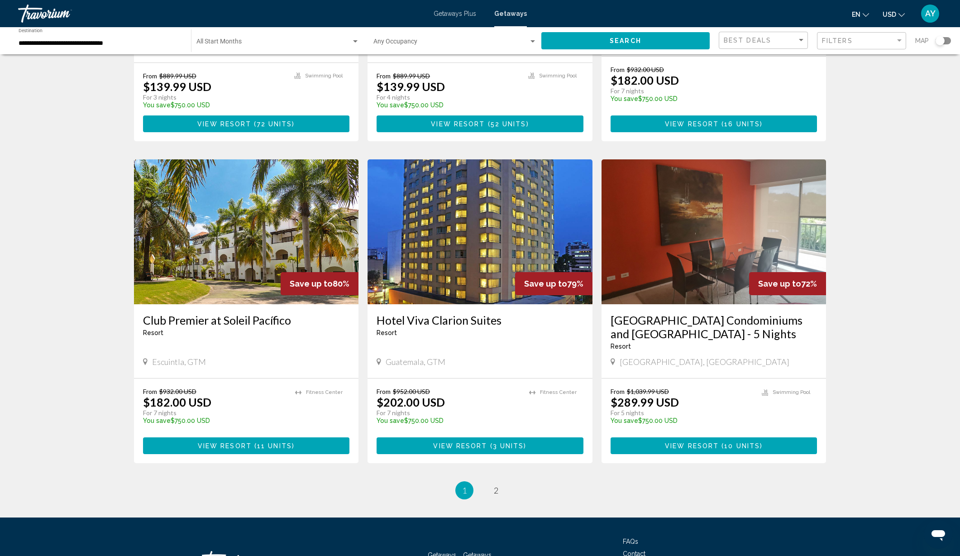
scroll to position [933, 0]
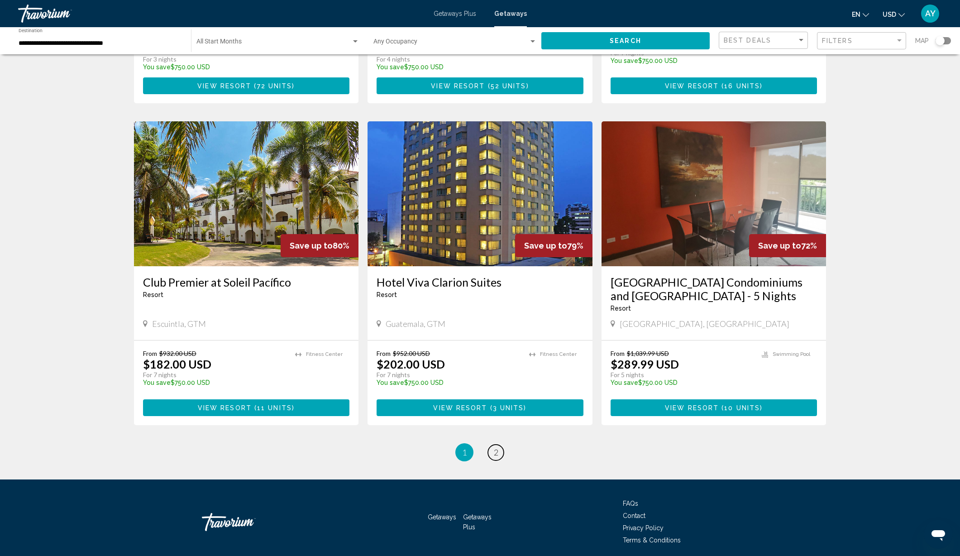
click at [499, 445] on link "page 2" at bounding box center [496, 453] width 16 height 16
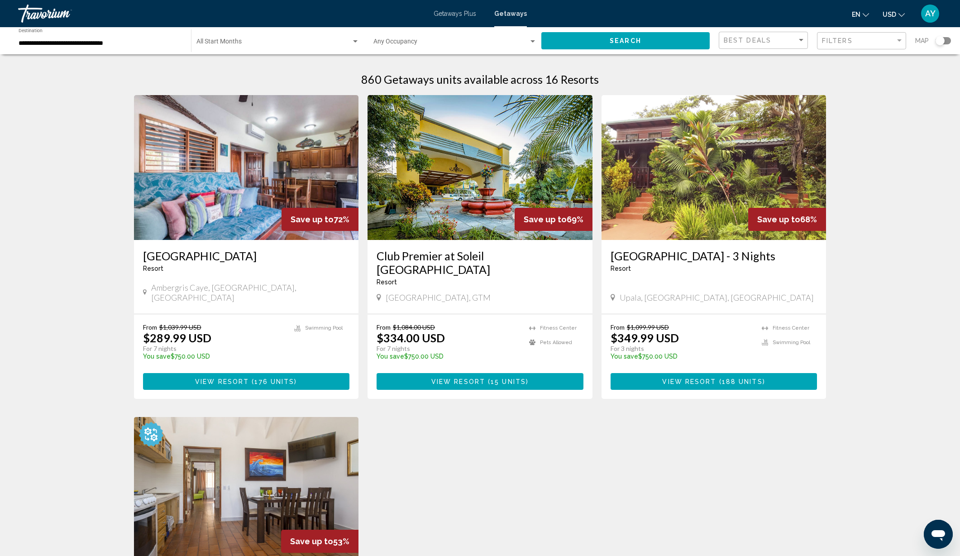
click at [228, 378] on span "View Resort" at bounding box center [222, 381] width 54 height 7
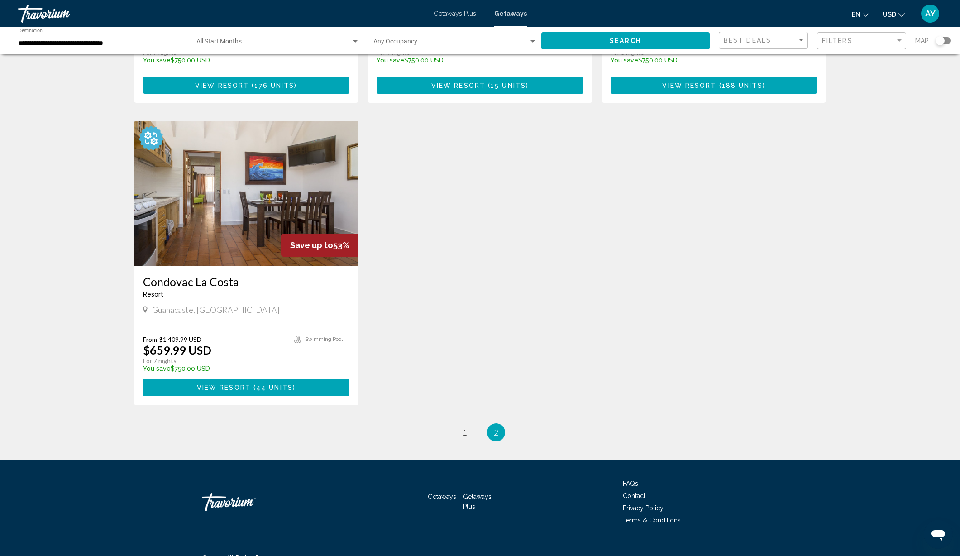
scroll to position [296, 0]
click at [463, 427] on span "1" at bounding box center [464, 432] width 5 height 10
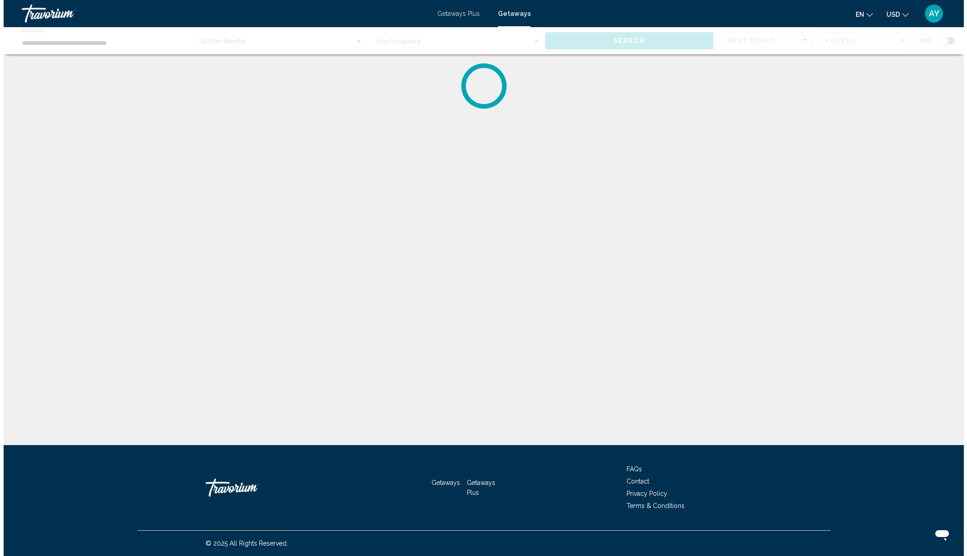
scroll to position [0, 0]
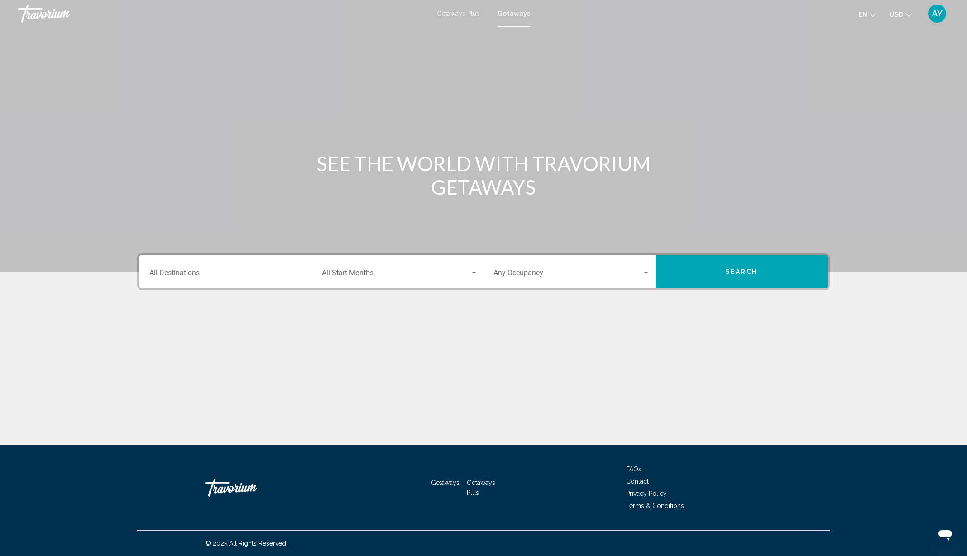
click at [246, 274] on input "Destination All Destinations" at bounding box center [227, 275] width 157 height 8
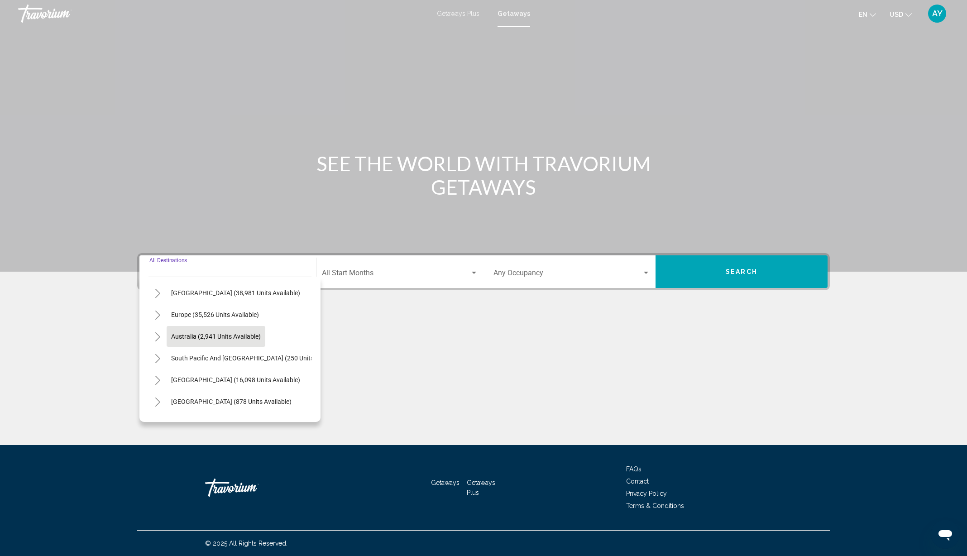
scroll to position [94, 0]
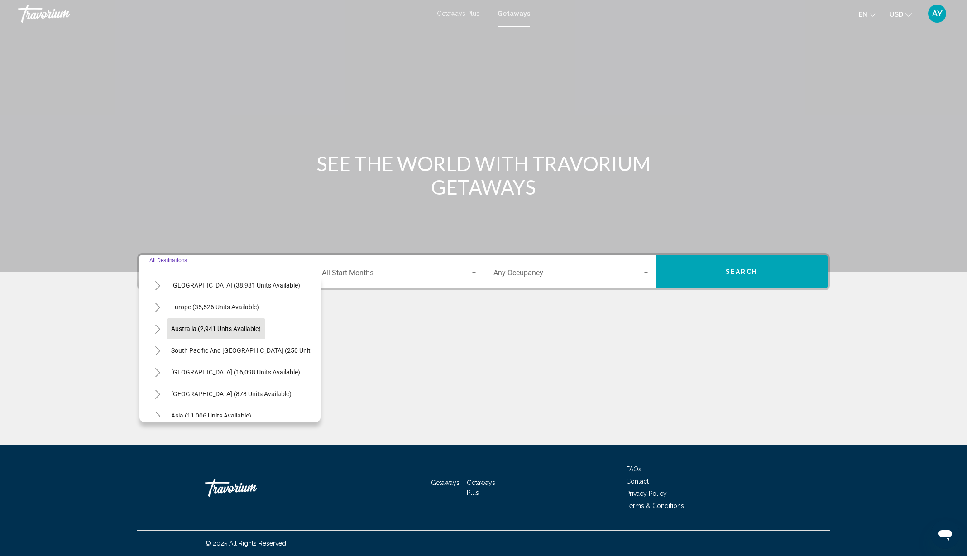
click at [187, 326] on span "Australia (2,941 units available)" at bounding box center [216, 328] width 90 height 7
type input "**********"
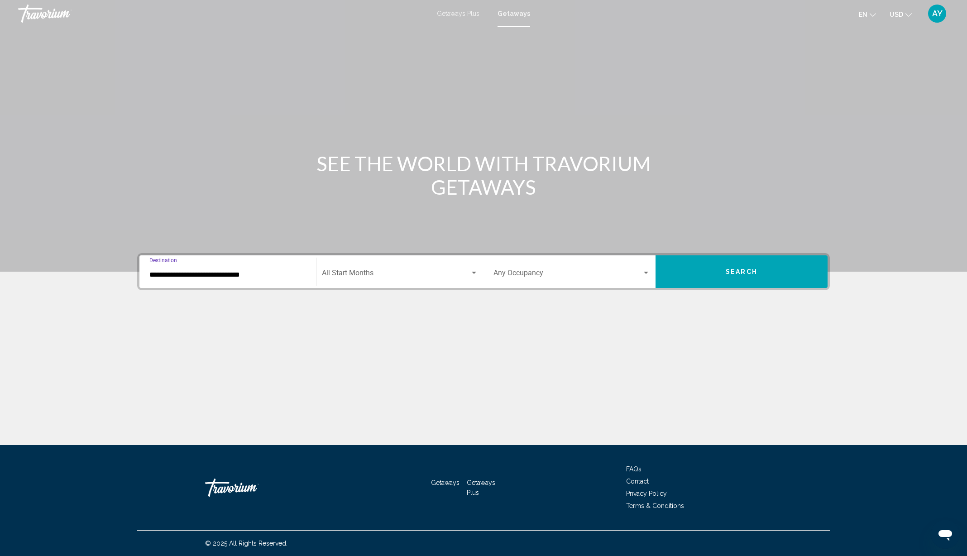
click at [475, 271] on div "Search widget" at bounding box center [474, 272] width 8 height 7
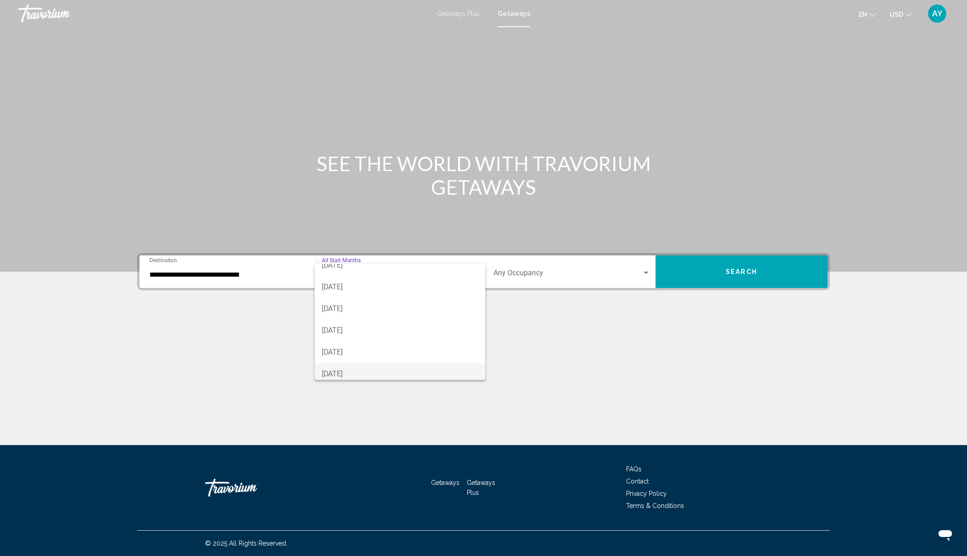
scroll to position [68, 0]
click at [343, 314] on span "[DATE]" at bounding box center [400, 315] width 156 height 22
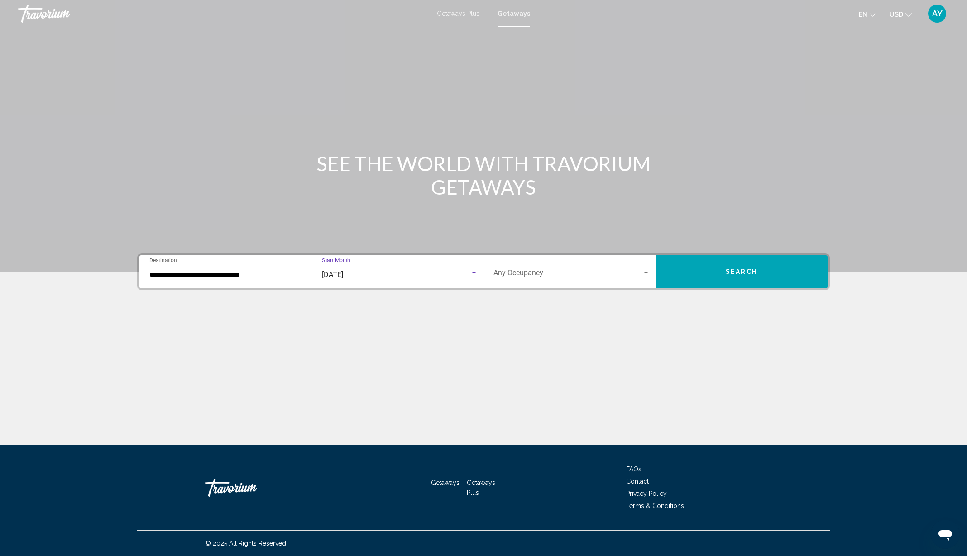
click at [648, 272] on div "Search widget" at bounding box center [646, 273] width 5 height 2
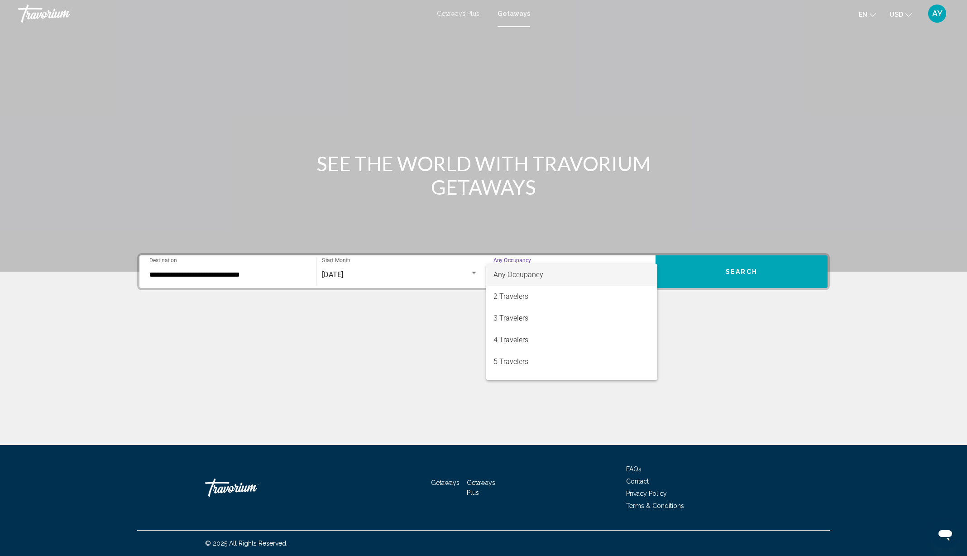
drag, startPoint x: 698, startPoint y: 317, endPoint x: 708, endPoint y: 308, distance: 13.2
click at [699, 316] on div at bounding box center [483, 278] width 967 height 556
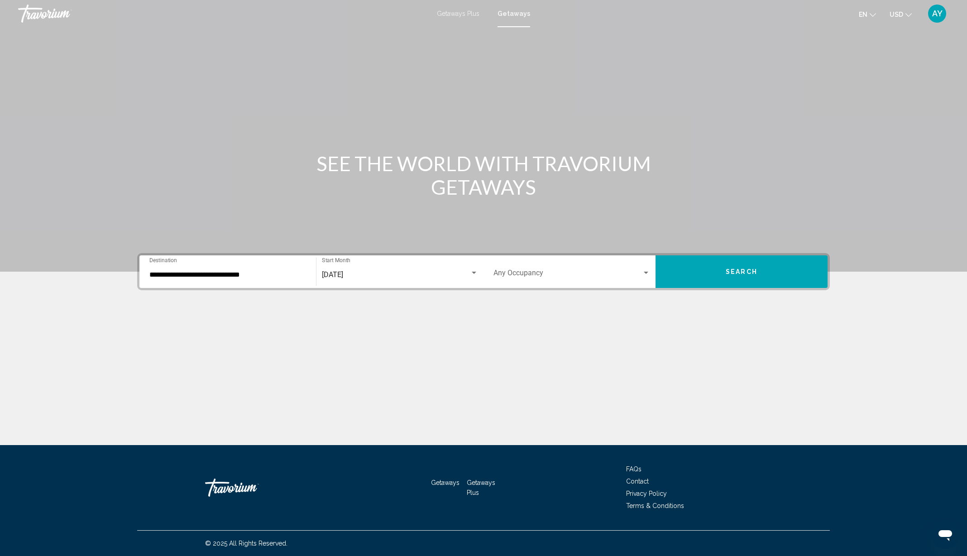
click at [644, 273] on div "Search widget" at bounding box center [646, 273] width 5 height 2
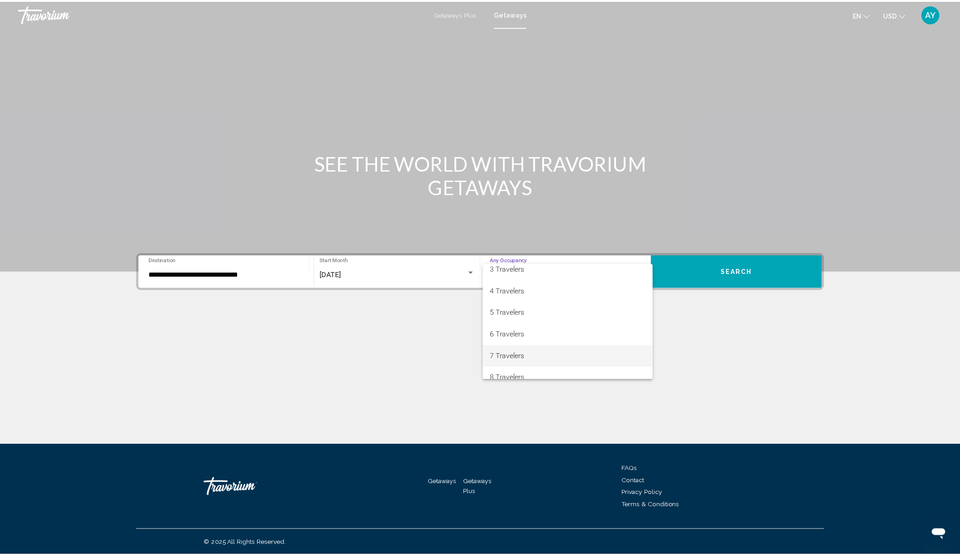
scroll to position [55, 0]
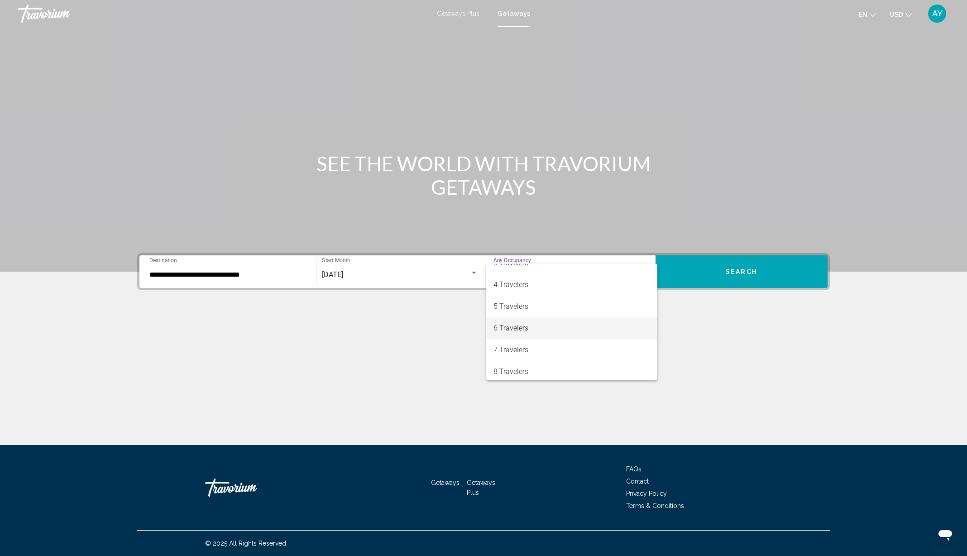
click at [506, 327] on span "6 Travelers" at bounding box center [572, 328] width 157 height 22
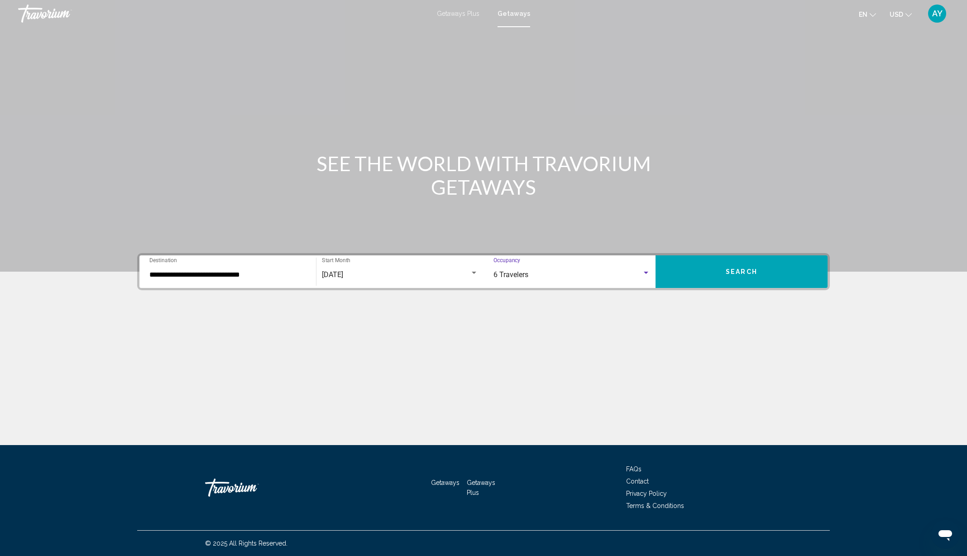
click at [734, 270] on span "Search" at bounding box center [742, 272] width 32 height 7
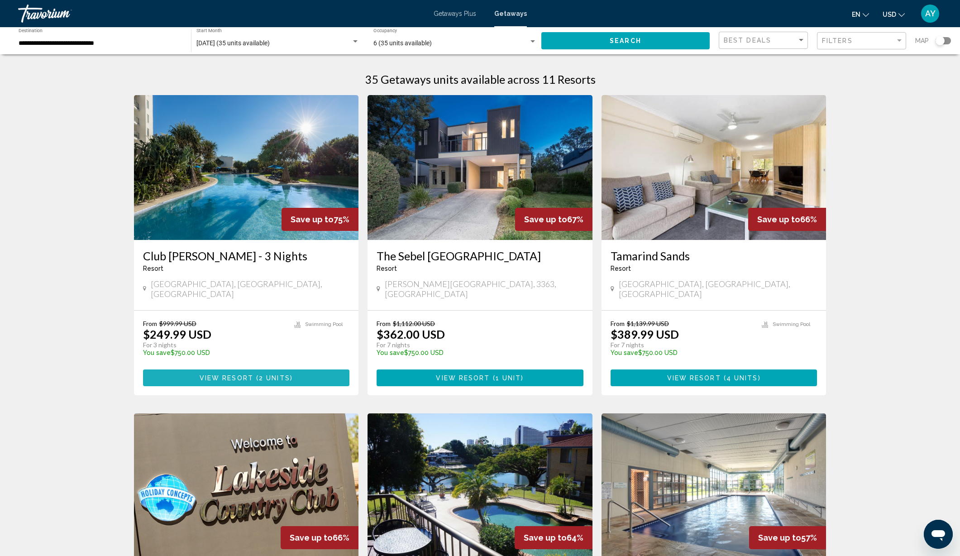
click at [234, 374] on span "View Resort" at bounding box center [227, 377] width 54 height 7
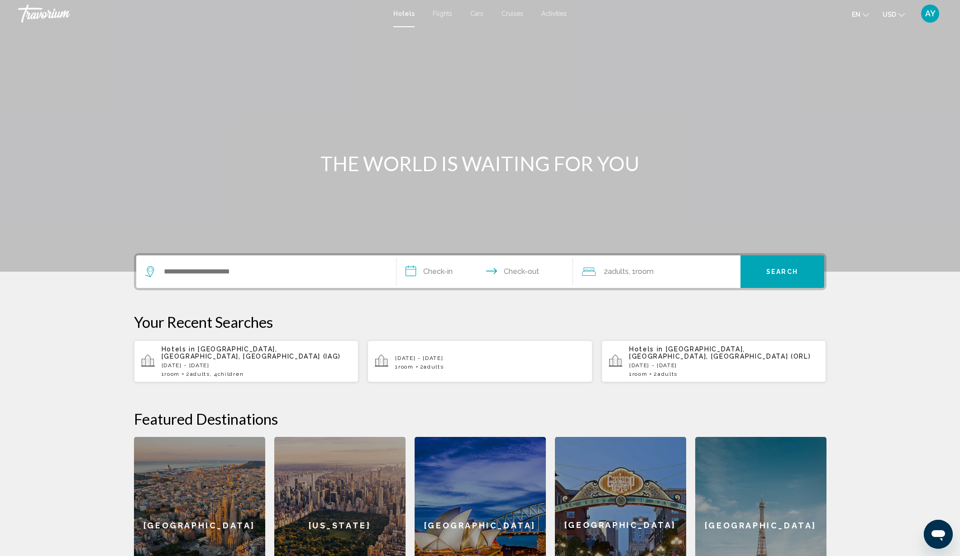
click at [446, 13] on span "Flights" at bounding box center [442, 13] width 19 height 7
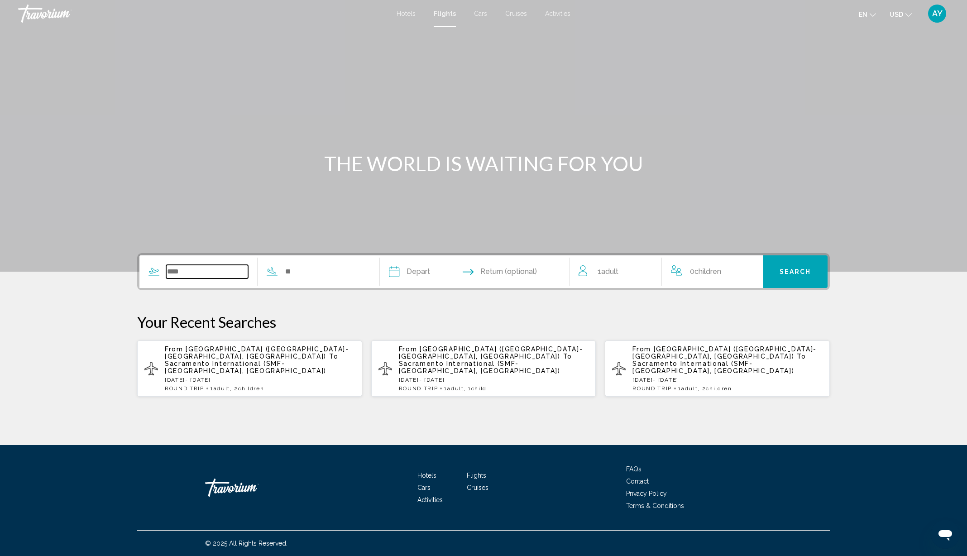
click at [187, 273] on input "Search widget" at bounding box center [207, 272] width 82 height 14
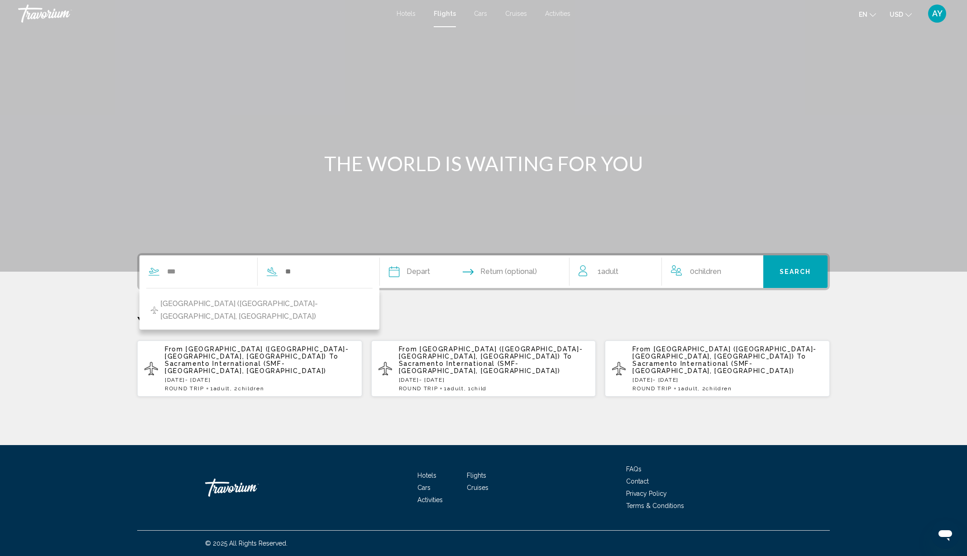
click at [190, 309] on span "Jacksonville Intl Airport (JAX-Jacksonville, US)" at bounding box center [264, 309] width 208 height 25
type input "**********"
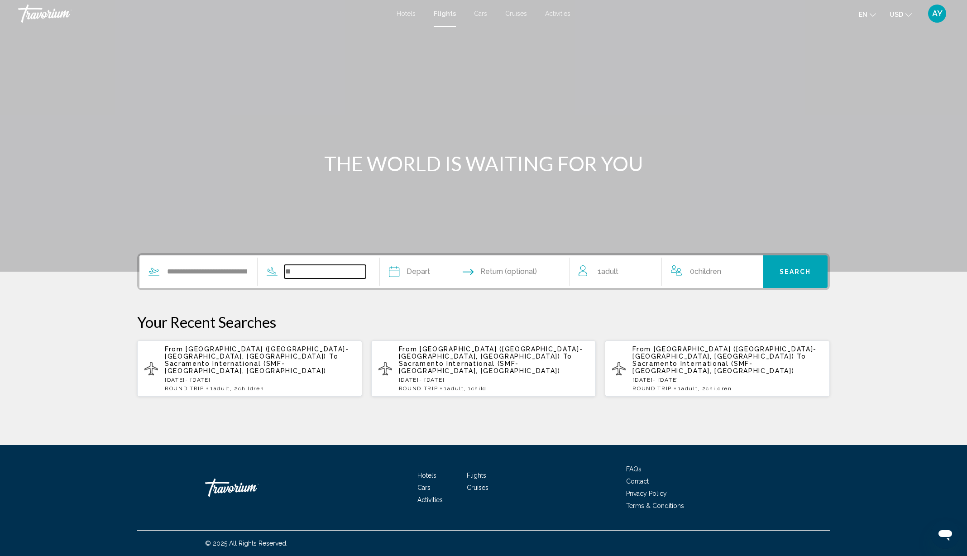
click at [299, 273] on input "Search widget" at bounding box center [325, 272] width 82 height 14
type input "*"
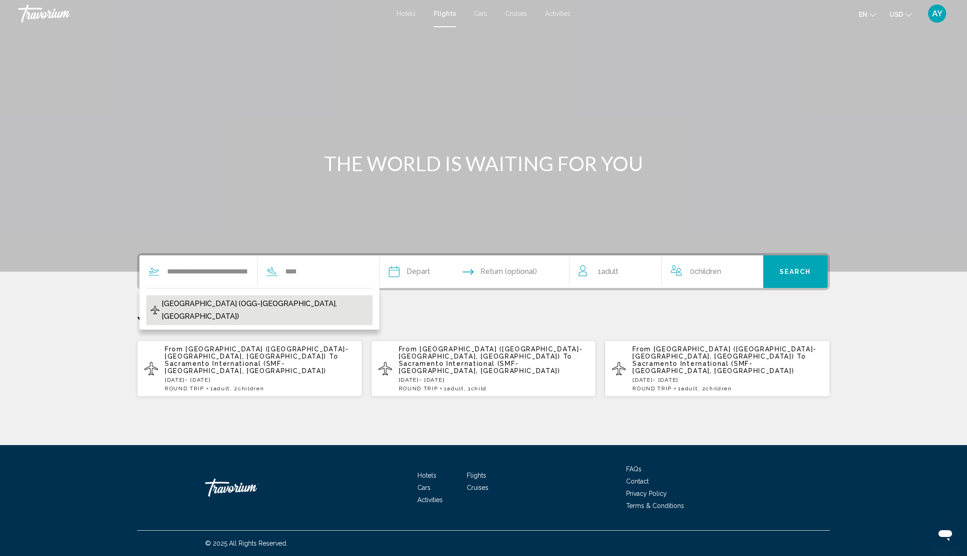
click at [269, 306] on span "Kahului Airport (OGG-Maui, United States of America)" at bounding box center [265, 309] width 206 height 25
type input "**********"
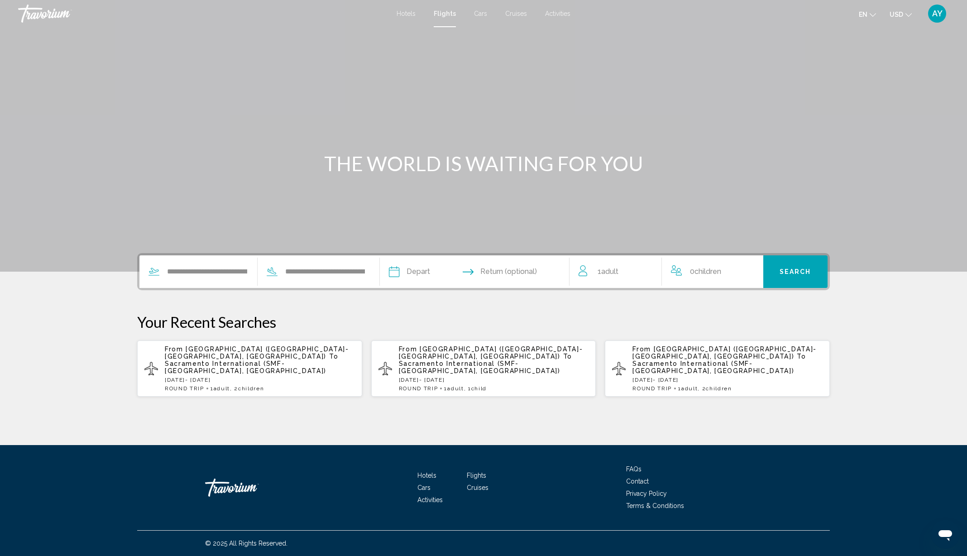
click at [420, 271] on input "Depart date" at bounding box center [434, 272] width 94 height 35
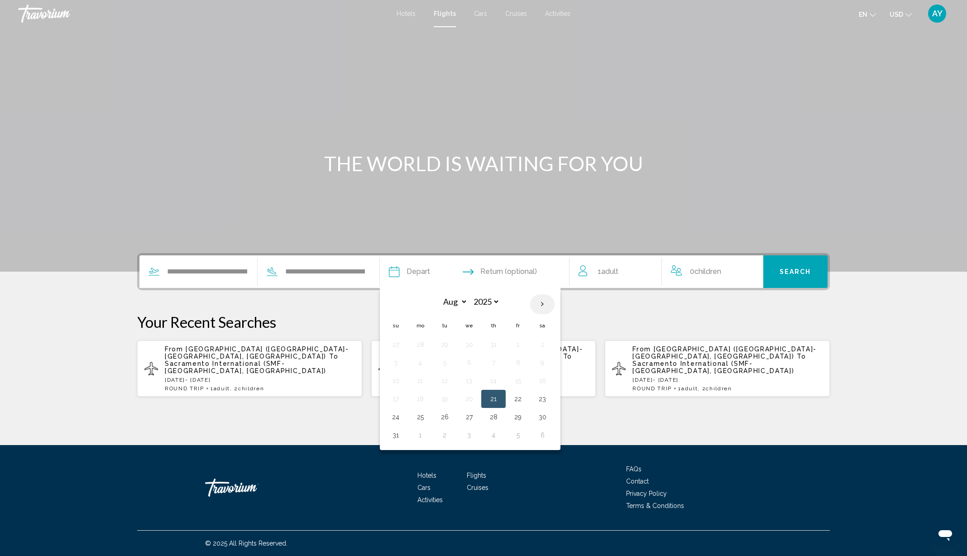
click at [542, 305] on th "Next month" at bounding box center [542, 304] width 24 height 20
select select "**"
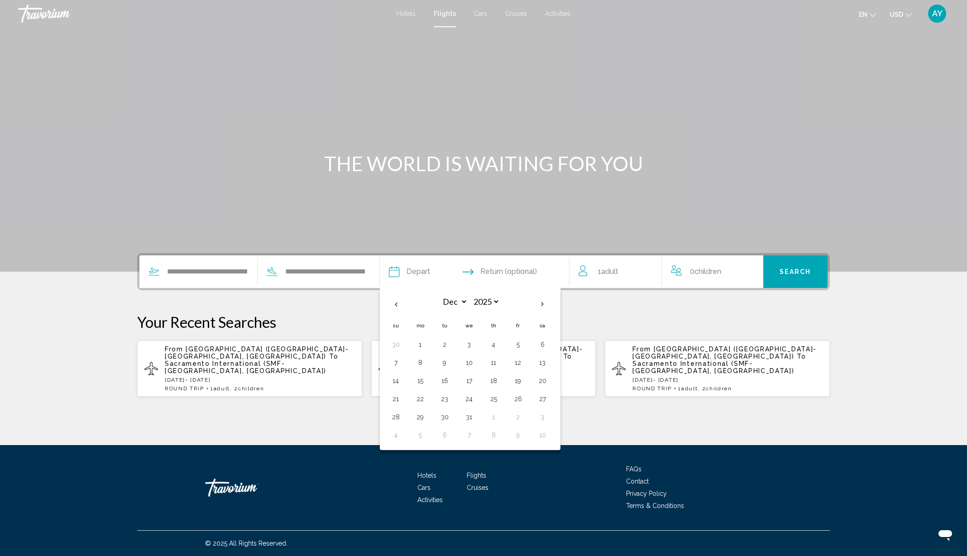
click at [421, 344] on button "1" at bounding box center [420, 344] width 14 height 13
type input "**********"
select select "**"
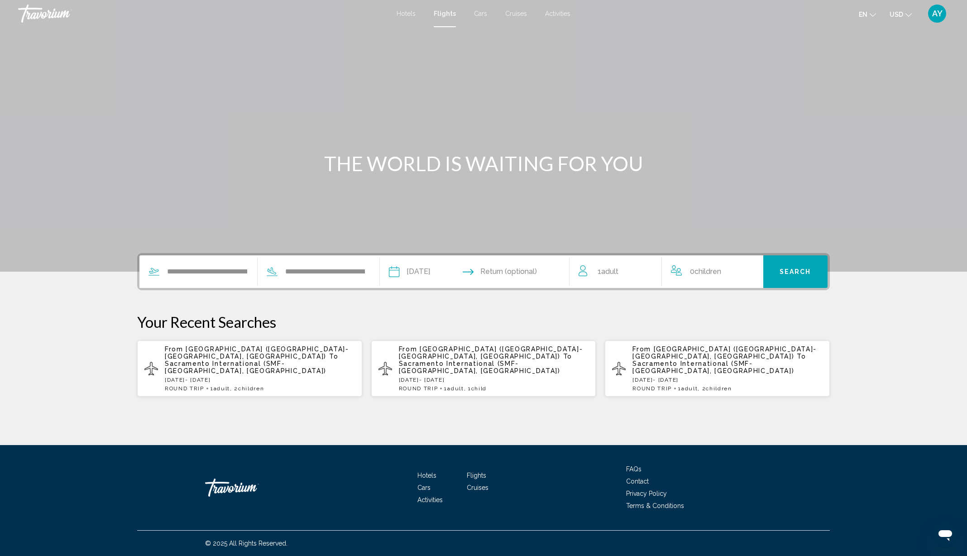
click at [528, 273] on input "Return date" at bounding box center [527, 272] width 94 height 35
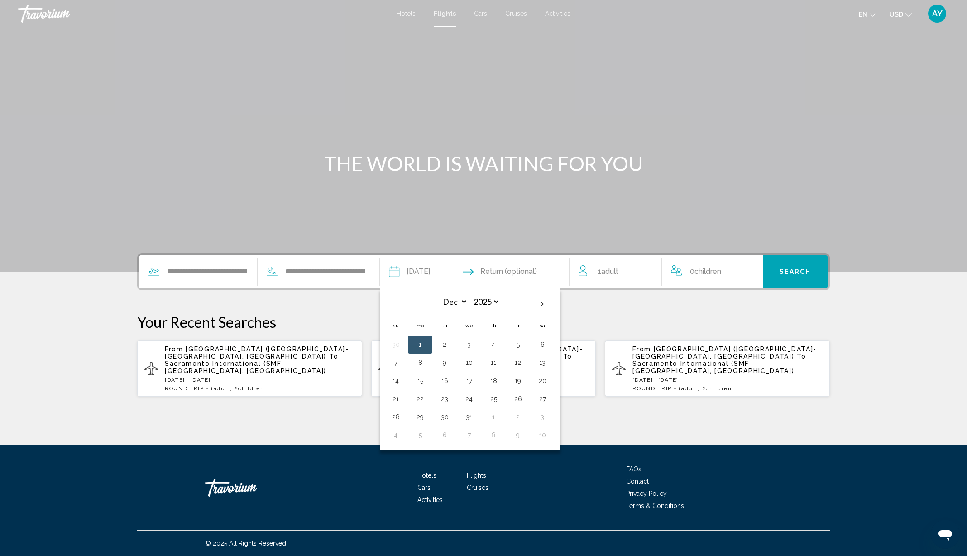
drag, startPoint x: 516, startPoint y: 346, endPoint x: 526, endPoint y: 335, distance: 14.8
click at [518, 344] on button "5" at bounding box center [518, 344] width 14 height 13
type input "**********"
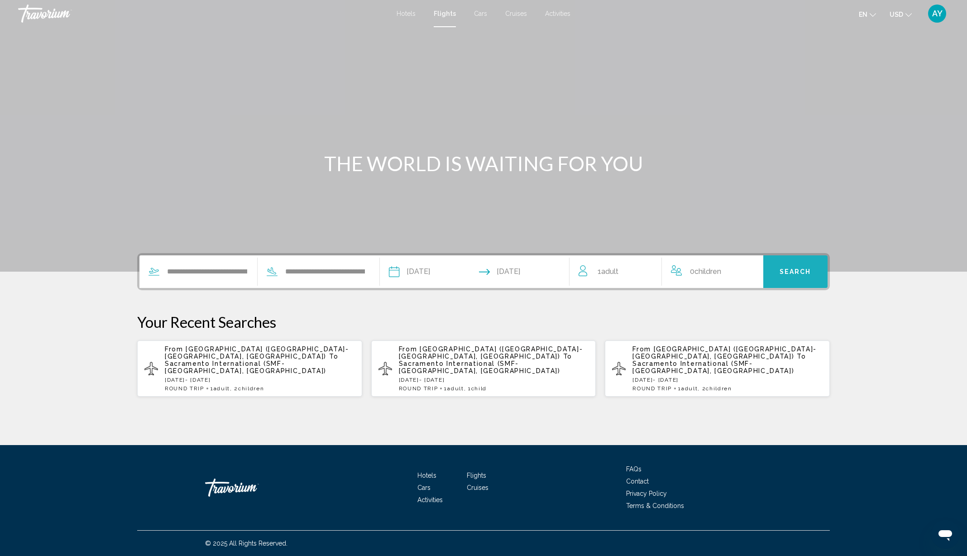
click at [797, 269] on span "Search" at bounding box center [796, 272] width 32 height 7
